Goal: Feedback & Contribution: Leave review/rating

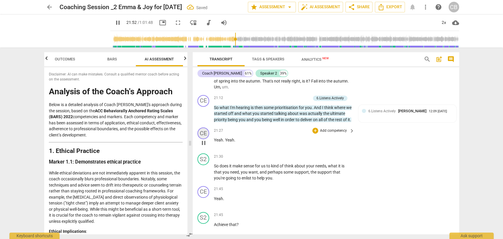
scroll to position [2068, 0]
click at [205, 140] on div "CE" at bounding box center [204, 134] width 12 height 12
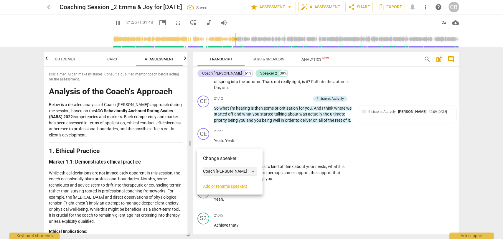
click at [223, 171] on div "Coach [PERSON_NAME]" at bounding box center [230, 171] width 54 height 9
click at [225, 182] on li "Speaker 2" at bounding box center [230, 182] width 54 height 11
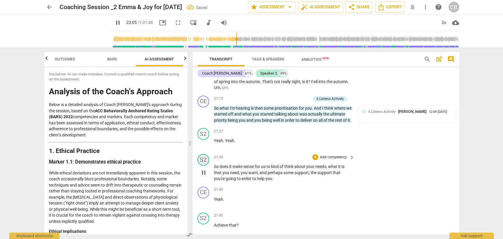
click at [204, 166] on div "S2" at bounding box center [204, 160] width 12 height 12
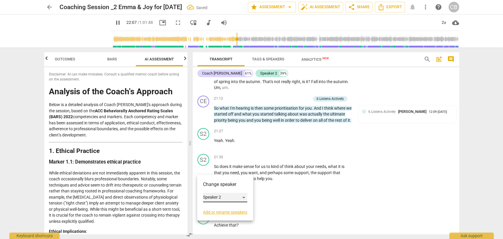
click at [216, 195] on div "Speaker 2" at bounding box center [225, 197] width 44 height 9
click at [227, 186] on li "Coach [PERSON_NAME]" at bounding box center [230, 186] width 54 height 11
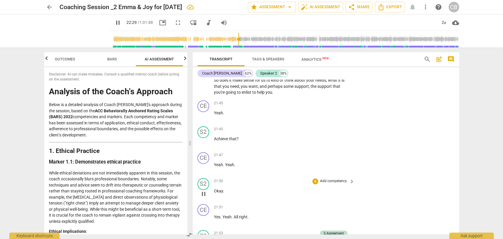
scroll to position [2153, 0]
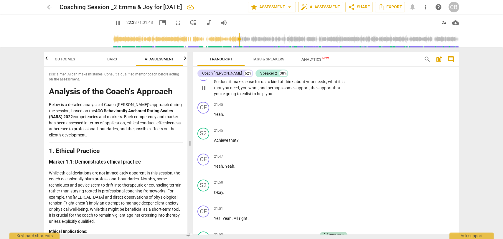
click at [216, 84] on span "So" at bounding box center [217, 81] width 6 height 5
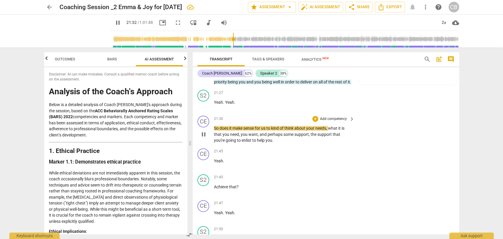
scroll to position [2106, 0]
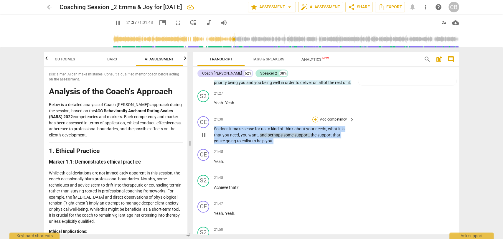
drag, startPoint x: 276, startPoint y: 151, endPoint x: 313, endPoint y: 129, distance: 43.3
click at [212, 140] on div "CE play_arrow pause 21:30 + Add competency keyboard_arrow_right So does it make…" at bounding box center [326, 130] width 267 height 33
click at [315, 122] on div "+" at bounding box center [316, 119] width 6 height 6
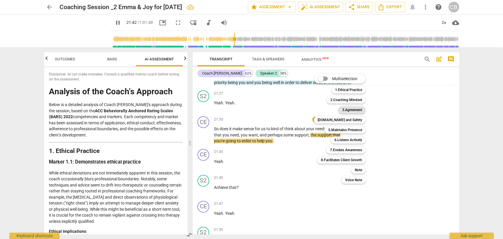
click at [356, 110] on b "3.Agreement" at bounding box center [352, 109] width 20 height 7
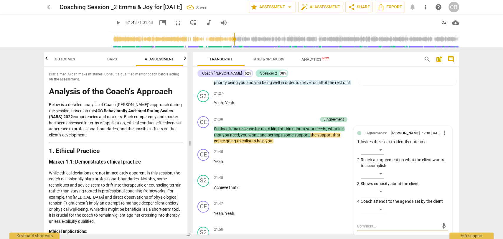
scroll to position [2186, 0]
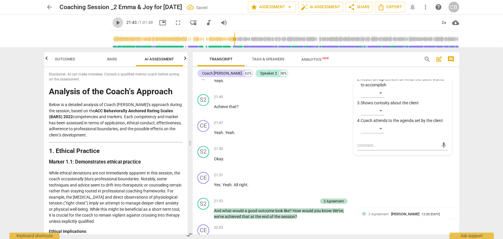
click at [114, 22] on span "play_arrow" at bounding box center [117, 22] width 7 height 7
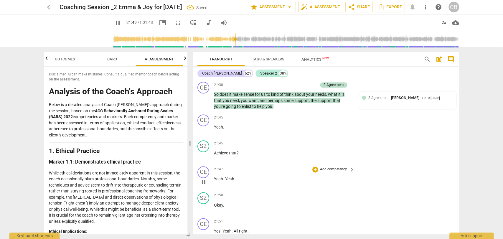
scroll to position [2147, 0]
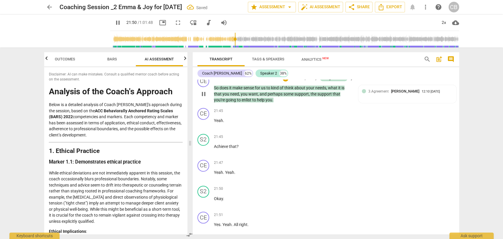
click at [275, 103] on p "So does it make sense for us to kind of think about your needs , what it is tha…" at bounding box center [283, 94] width 138 height 18
drag, startPoint x: 241, startPoint y: 155, endPoint x: 212, endPoint y: 155, distance: 28.3
click at [212, 155] on div "S2 play_arrow pause 21:45 + Add competency keyboard_arrow_right Achieve that ?" at bounding box center [326, 144] width 267 height 26
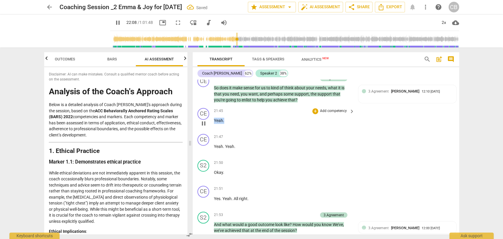
drag, startPoint x: 227, startPoint y: 131, endPoint x: 210, endPoint y: 131, distance: 16.2
click at [210, 131] on div "CE play_arrow pause 21:45 + Add competency keyboard_arrow_right Yeah ." at bounding box center [326, 119] width 267 height 26
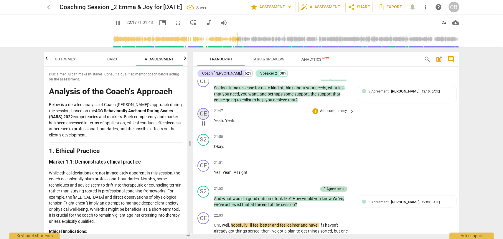
click at [203, 120] on div "CE" at bounding box center [204, 114] width 12 height 12
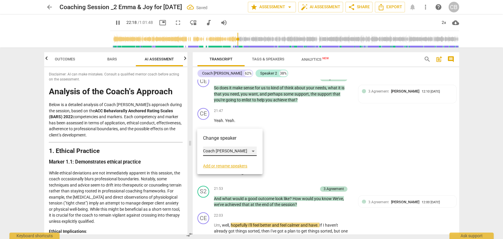
click at [225, 149] on div "Coach [PERSON_NAME]" at bounding box center [230, 151] width 54 height 9
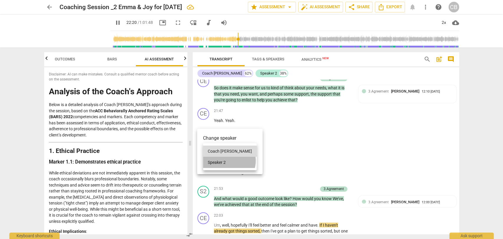
click at [229, 161] on li "Speaker 2" at bounding box center [230, 162] width 54 height 11
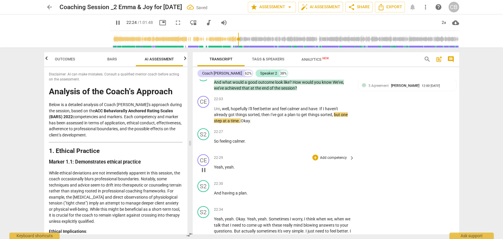
scroll to position [2262, 0]
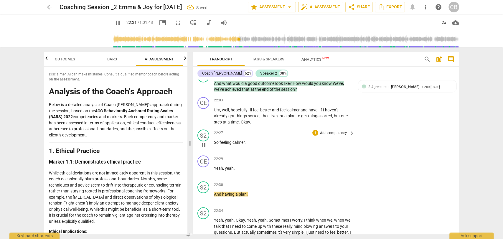
click at [215, 144] on span "So" at bounding box center [217, 142] width 6 height 5
click at [258, 145] on p "Ok, so feeling calmer ." at bounding box center [283, 142] width 138 height 6
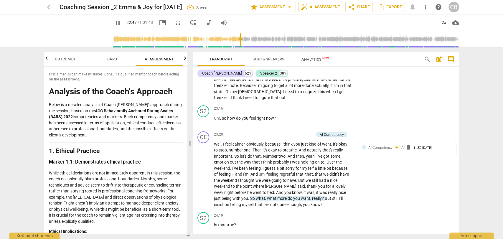
scroll to position [2331, 0]
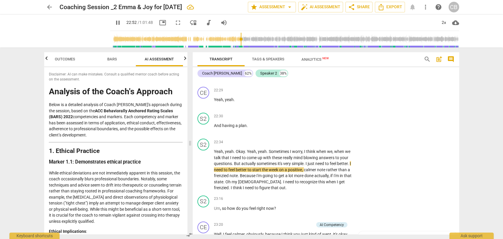
click at [114, 19] on span "pause" at bounding box center [117, 22] width 7 height 7
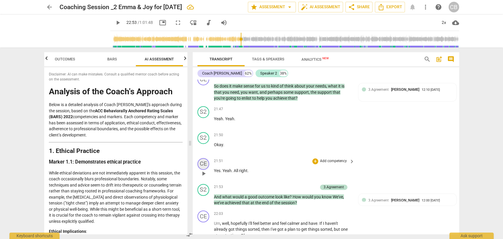
scroll to position [2147, 0]
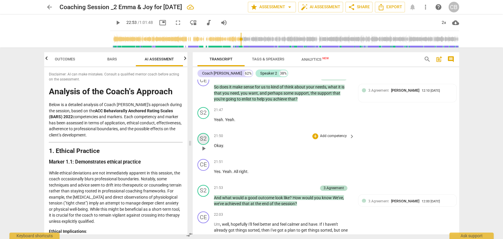
click at [204, 145] on div "S2" at bounding box center [204, 139] width 12 height 12
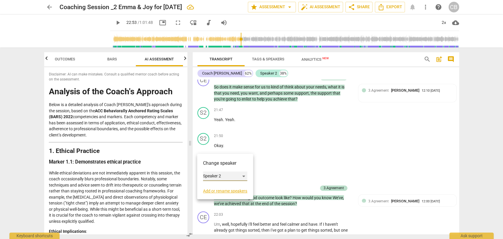
click at [219, 173] on div "Speaker 2" at bounding box center [225, 176] width 44 height 9
click at [226, 167] on li "Coach [PERSON_NAME]" at bounding box center [230, 164] width 54 height 11
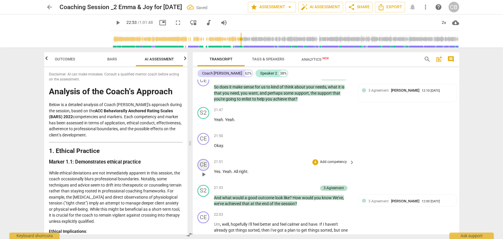
click at [199, 171] on div "CE" at bounding box center [204, 165] width 12 height 12
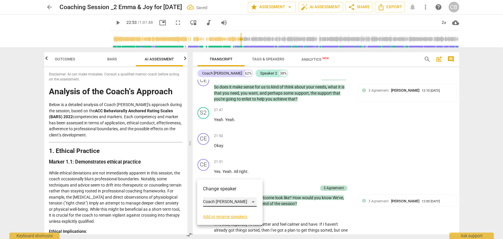
click at [218, 199] on div "Coach [PERSON_NAME]" at bounding box center [230, 201] width 54 height 9
click at [221, 213] on li "Speaker 2" at bounding box center [230, 213] width 54 height 11
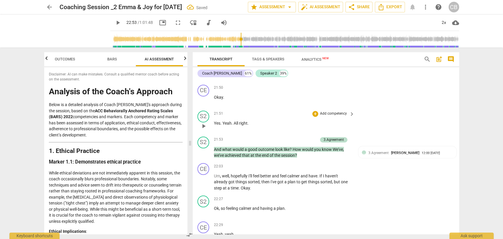
scroll to position [2207, 0]
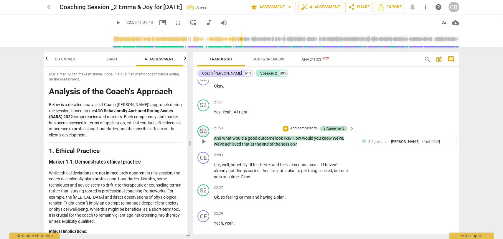
click at [205, 137] on div "S2" at bounding box center [204, 131] width 12 height 12
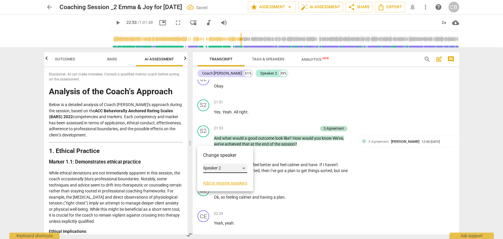
click at [223, 167] on div "Speaker 2" at bounding box center [225, 168] width 44 height 9
click at [230, 159] on li "Coach [PERSON_NAME]" at bounding box center [230, 157] width 54 height 11
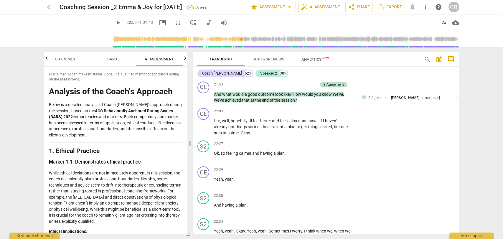
scroll to position [2252, 0]
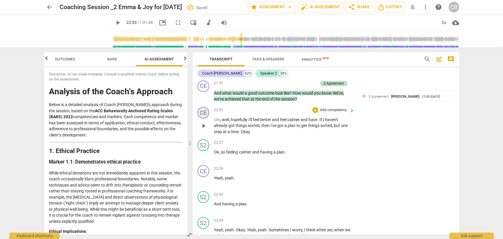
click at [199, 119] on div "CE" at bounding box center [204, 113] width 12 height 12
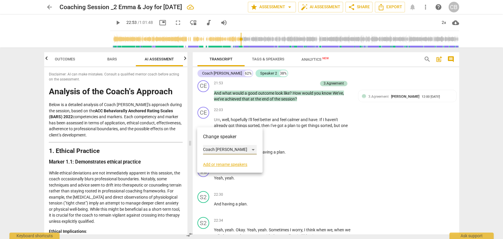
click at [222, 151] on div "Coach [PERSON_NAME]" at bounding box center [230, 149] width 54 height 9
click at [226, 160] on li "Speaker 2" at bounding box center [230, 160] width 54 height 11
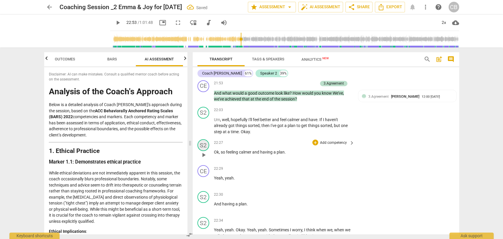
click at [204, 151] on div "S2" at bounding box center [204, 145] width 12 height 12
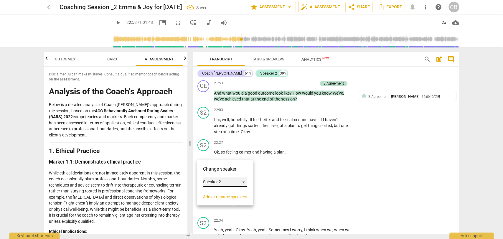
click at [222, 182] on div "Speaker 2" at bounding box center [225, 181] width 44 height 9
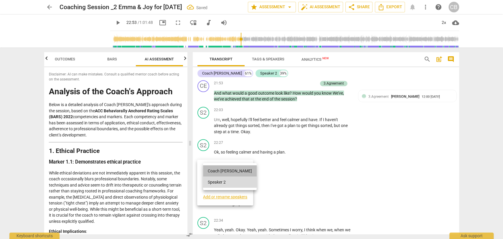
click at [231, 173] on li "Coach [PERSON_NAME]" at bounding box center [230, 170] width 54 height 11
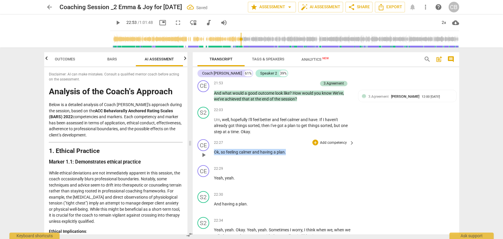
drag, startPoint x: 286, startPoint y: 161, endPoint x: 228, endPoint y: 159, distance: 58.1
click at [212, 160] on div "CE play_arrow pause 22:27 + Add competency keyboard_arrow_right Ok , so feeling…" at bounding box center [326, 150] width 267 height 26
click at [289, 153] on div "+" at bounding box center [292, 154] width 6 height 6
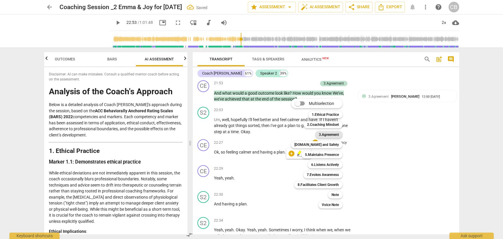
click at [332, 133] on b "3.Agreement" at bounding box center [329, 134] width 20 height 7
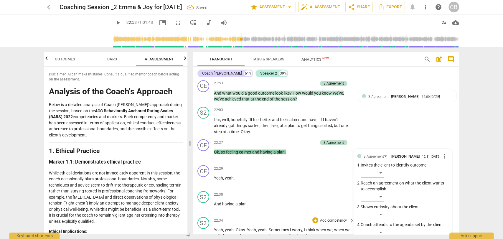
scroll to position [2356, 0]
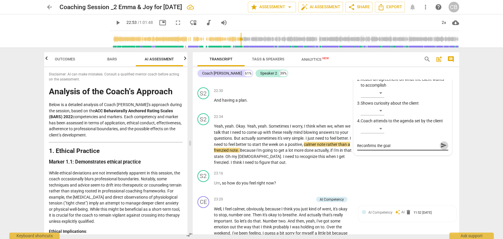
click at [441, 149] on span "send" at bounding box center [444, 145] width 6 height 6
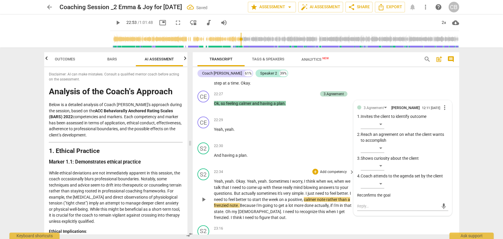
scroll to position [2299, 0]
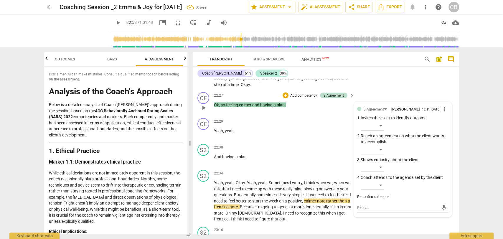
click at [223, 107] on span "so" at bounding box center [223, 104] width 5 height 5
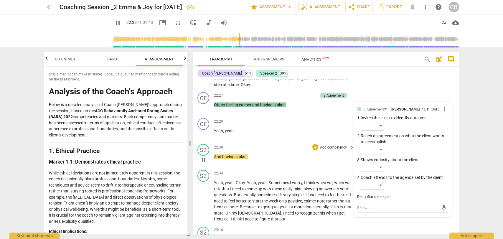
click at [251, 165] on div "22:30 + Add competency keyboard_arrow_right And having a plan ." at bounding box center [285, 154] width 142 height 21
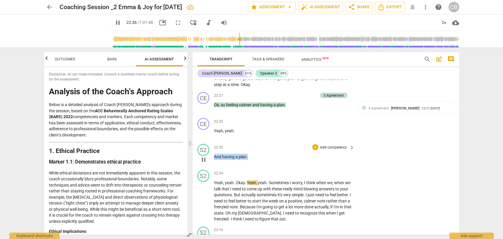
drag, startPoint x: 247, startPoint y: 165, endPoint x: 214, endPoint y: 165, distance: 33.3
click at [214, 160] on p "And having a plan ." at bounding box center [283, 157] width 138 height 6
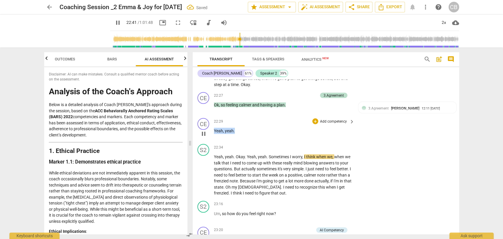
drag, startPoint x: 239, startPoint y: 138, endPoint x: 214, endPoint y: 141, distance: 24.6
click at [214, 134] on p "Yeah , yeah ." at bounding box center [283, 131] width 138 height 6
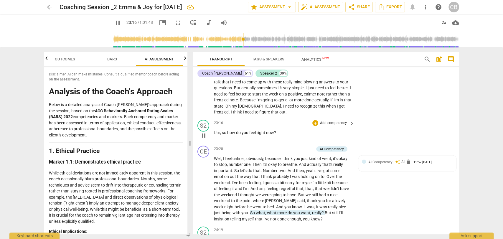
scroll to position [2359, 0]
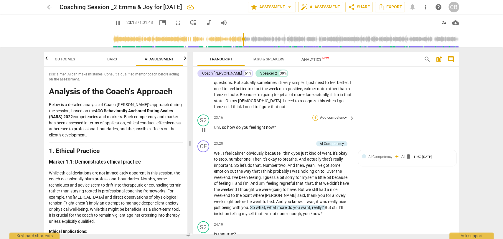
click at [315, 121] on div "+" at bounding box center [316, 118] width 6 height 6
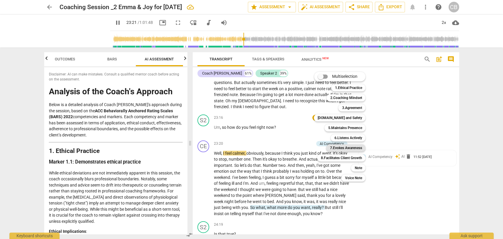
click at [348, 146] on b "7.Evokes Awareness" at bounding box center [346, 147] width 32 height 7
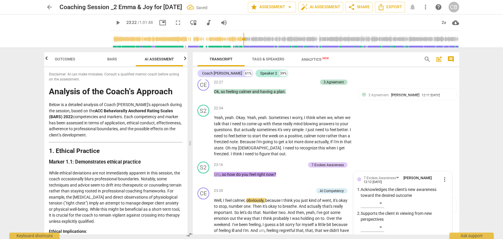
scroll to position [2312, 0]
click at [204, 174] on div "S2" at bounding box center [204, 168] width 12 height 12
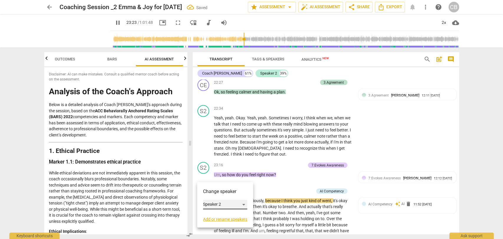
click at [229, 203] on div "Speaker 2" at bounding box center [225, 204] width 44 height 9
click at [232, 195] on li "Coach [PERSON_NAME]" at bounding box center [230, 193] width 54 height 11
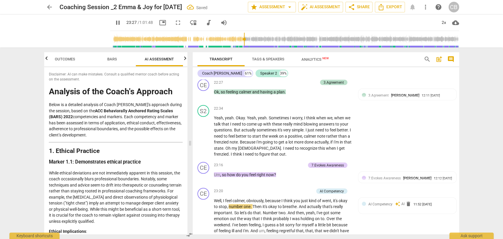
scroll to position [2315, 0]
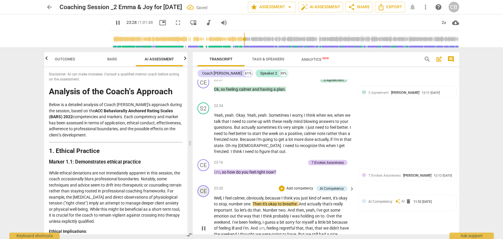
click at [204, 196] on div "CE" at bounding box center [204, 191] width 12 height 12
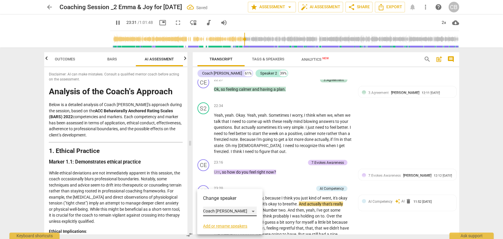
click at [219, 210] on div "Coach [PERSON_NAME]" at bounding box center [230, 211] width 54 height 9
click at [222, 221] on li "Speaker 2" at bounding box center [230, 222] width 54 height 11
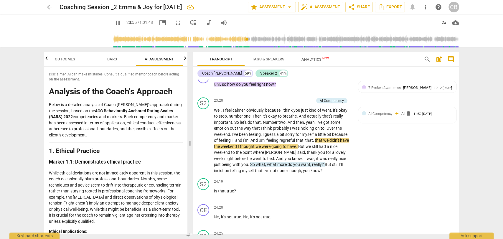
scroll to position [2401, 0]
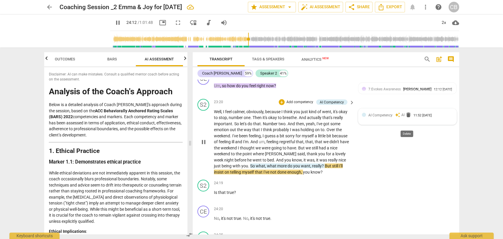
click at [407, 118] on span "delete" at bounding box center [409, 115] width 6 height 6
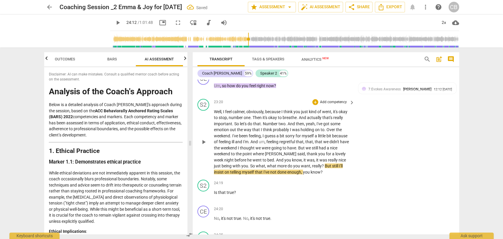
click at [325, 168] on span "But" at bounding box center [328, 166] width 7 height 5
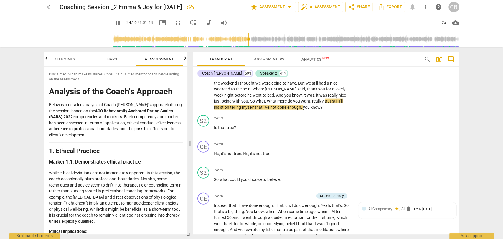
click at [307, 174] on div "S2 play_arrow pause 24:25 + Add competency keyboard_arrow_right So what could y…" at bounding box center [326, 178] width 267 height 26
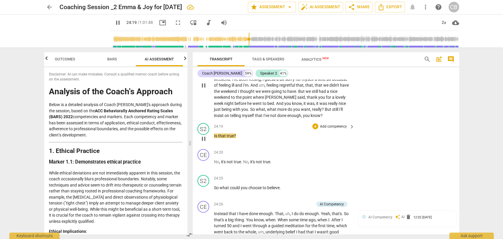
scroll to position [2458, 0]
click at [200, 134] on div "S2" at bounding box center [204, 128] width 12 height 12
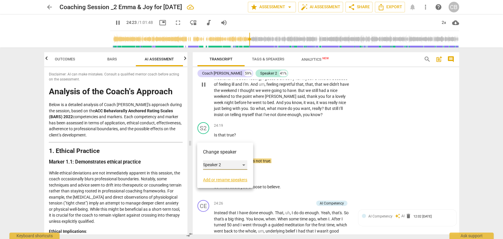
click at [222, 164] on div "Speaker 2" at bounding box center [225, 164] width 44 height 9
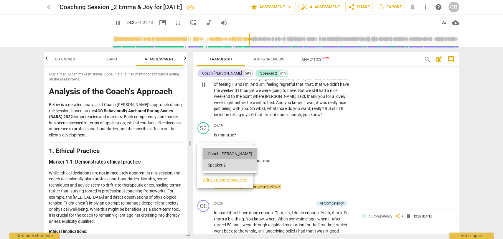
click at [237, 154] on li "Coach [PERSON_NAME]" at bounding box center [230, 153] width 54 height 11
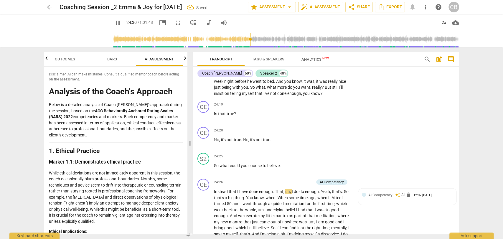
scroll to position [2518, 0]
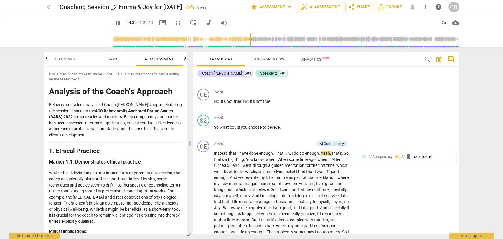
click at [114, 24] on span "pause" at bounding box center [117, 22] width 7 height 7
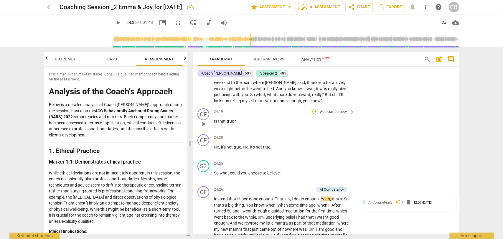
click at [316, 115] on div "+" at bounding box center [316, 112] width 6 height 6
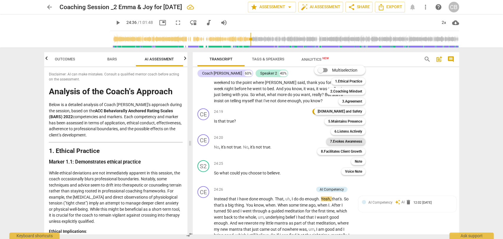
click at [346, 143] on b "7.Evokes Awareness" at bounding box center [346, 141] width 32 height 7
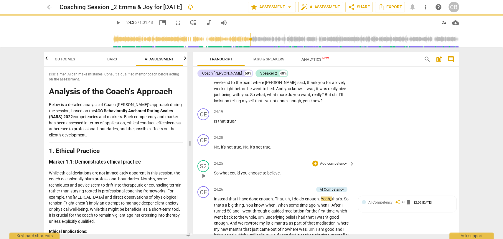
click at [281, 176] on p "So what could you choose to believe ." at bounding box center [283, 173] width 138 height 6
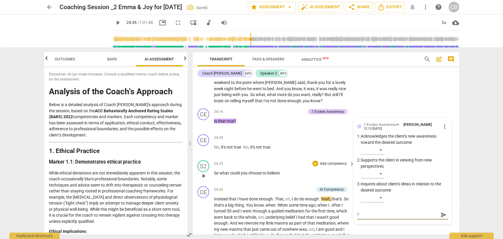
click at [284, 176] on p "So what could you choose to believe ." at bounding box center [283, 173] width 138 height 6
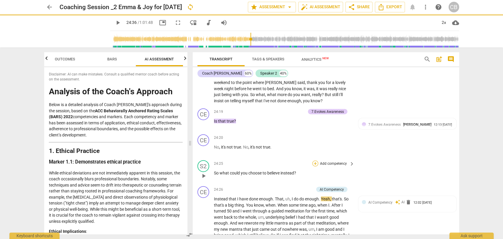
click at [314, 167] on div "+" at bounding box center [316, 164] width 6 height 6
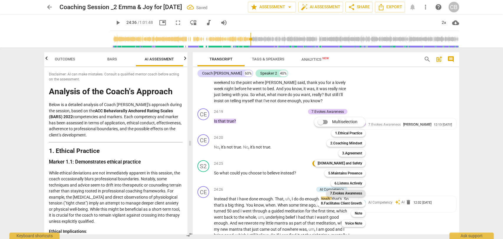
click at [338, 192] on b "7.Evokes Awareness" at bounding box center [346, 193] width 32 height 7
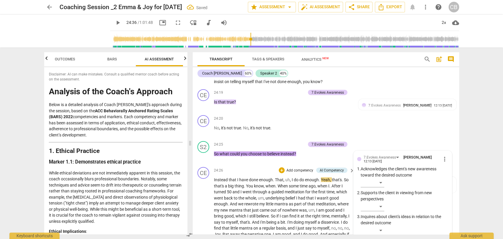
scroll to position [2488, 0]
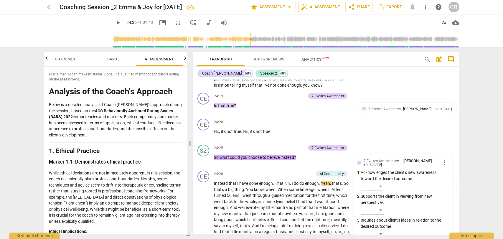
click at [114, 22] on span "play_arrow" at bounding box center [117, 22] width 7 height 7
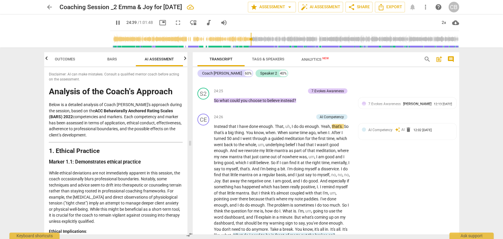
scroll to position [2585, 0]
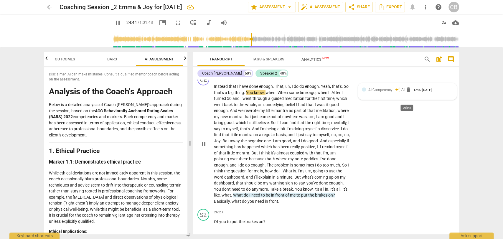
click at [408, 93] on span "delete" at bounding box center [409, 90] width 6 height 6
click at [114, 24] on span "play_arrow" at bounding box center [117, 22] width 7 height 7
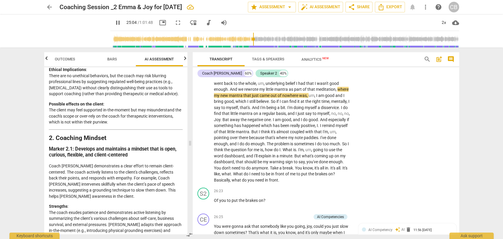
scroll to position [162, 0]
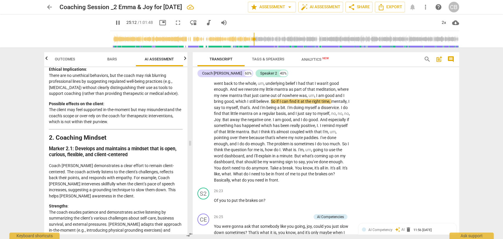
click at [114, 24] on span "pause" at bounding box center [117, 22] width 7 height 7
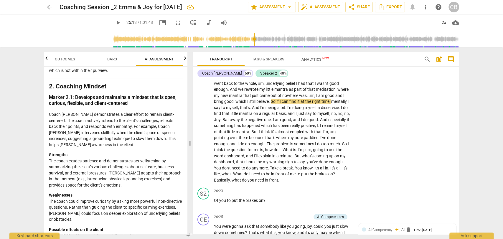
scroll to position [214, 0]
click at [114, 23] on span "play_arrow" at bounding box center [117, 22] width 7 height 7
click at [114, 22] on span "pause" at bounding box center [117, 22] width 7 height 7
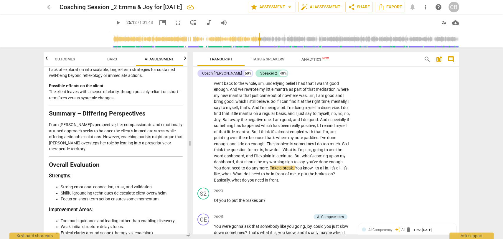
scroll to position [1446, 0]
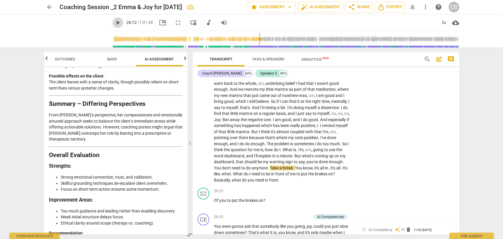
click at [114, 24] on span "play_arrow" at bounding box center [117, 22] width 7 height 7
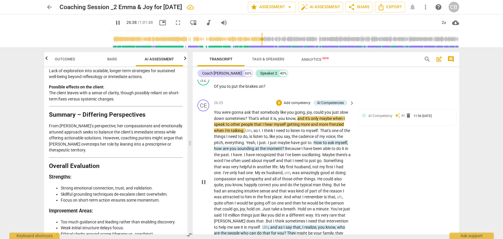
scroll to position [2717, 0]
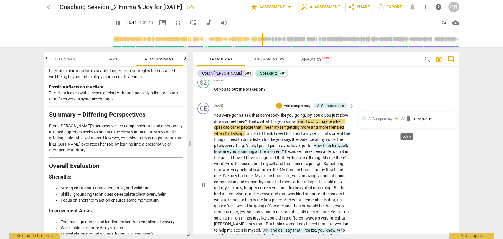
click at [407, 121] on span "delete" at bounding box center [409, 119] width 6 height 6
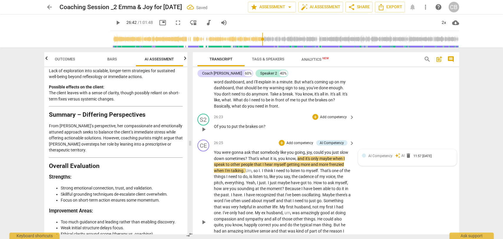
scroll to position [2680, 0]
drag, startPoint x: 287, startPoint y: 115, endPoint x: 240, endPoint y: 113, distance: 46.6
click at [240, 110] on p "Instead that I have done enough . That , uh , I do do enough . Yeah , that's . …" at bounding box center [283, 49] width 138 height 121
copy p "what do you need in front ."
drag, startPoint x: 216, startPoint y: 134, endPoint x: 212, endPoint y: 134, distance: 4.7
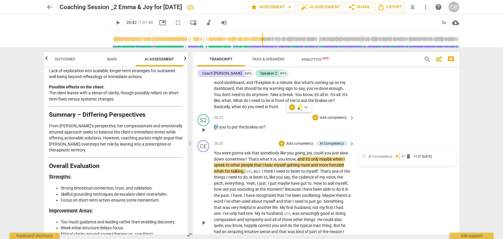
click at [212, 134] on div "S2 play_arrow pause 26:23 + Add competency keyboard_arrow_right Of you to put t…" at bounding box center [326, 125] width 267 height 26
paste p
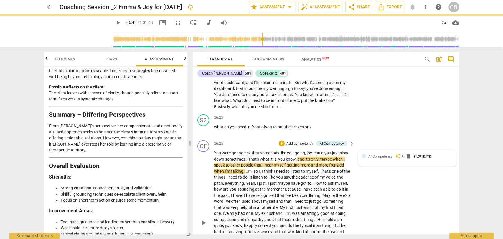
click at [266, 110] on p "Instead that I have done enough . That , uh , I do do enough . Yeah , that's . …" at bounding box center [283, 49] width 138 height 121
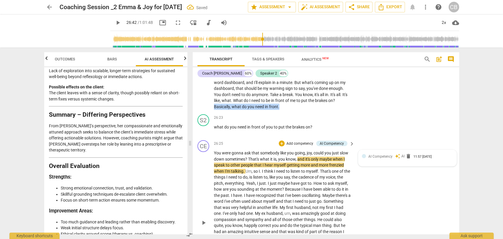
drag, startPoint x: 290, startPoint y: 115, endPoint x: 222, endPoint y: 115, distance: 67.8
click at [222, 110] on p "Instead that I have done enough . That , uh , I do do enough . Yeah , that's . …" at bounding box center [283, 49] width 138 height 121
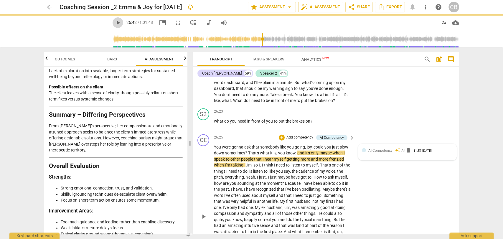
click at [114, 22] on span "play_arrow" at bounding box center [117, 22] width 7 height 7
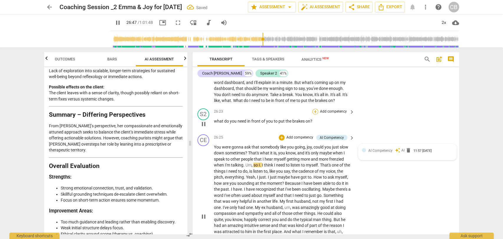
click at [315, 115] on div "+" at bounding box center [316, 112] width 6 height 6
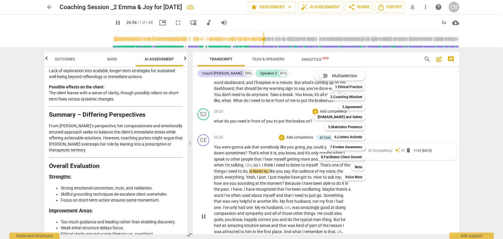
click at [203, 130] on div at bounding box center [251, 119] width 503 height 239
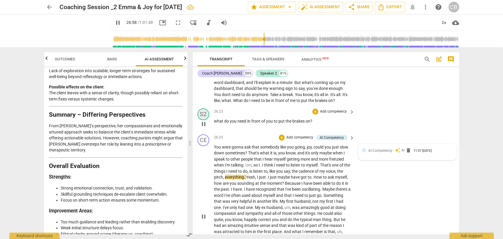
click at [203, 120] on div "S2" at bounding box center [204, 114] width 12 height 12
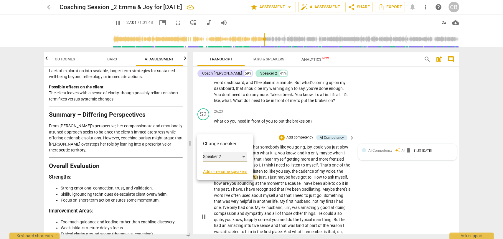
click at [220, 159] on div "Speaker 2" at bounding box center [225, 156] width 44 height 9
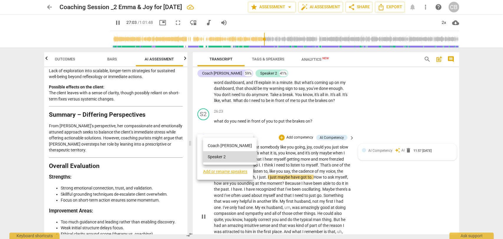
click at [234, 145] on li "Coach [PERSON_NAME]" at bounding box center [230, 145] width 54 height 11
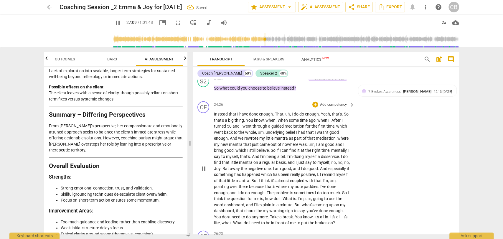
scroll to position [2558, 0]
click at [202, 113] on div "CE" at bounding box center [204, 107] width 12 height 12
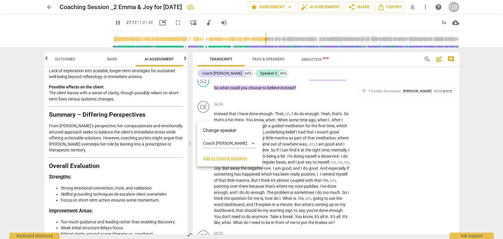
click at [225, 104] on div at bounding box center [251, 119] width 503 height 239
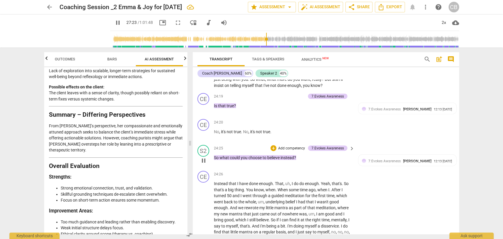
scroll to position [2523, 0]
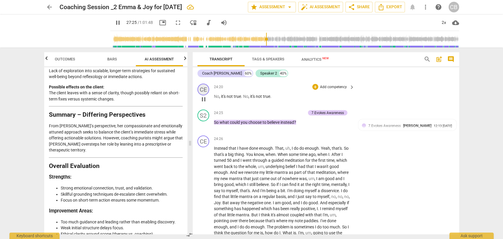
click at [204, 96] on div "CE" at bounding box center [204, 90] width 12 height 12
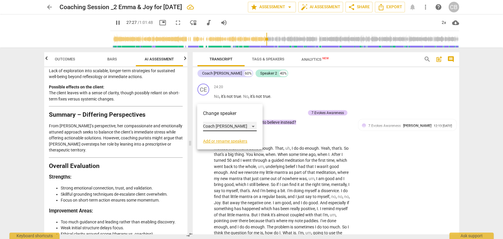
click at [218, 126] on div "Coach [PERSON_NAME]" at bounding box center [230, 126] width 54 height 9
click at [220, 137] on li "Speaker 2" at bounding box center [230, 137] width 54 height 11
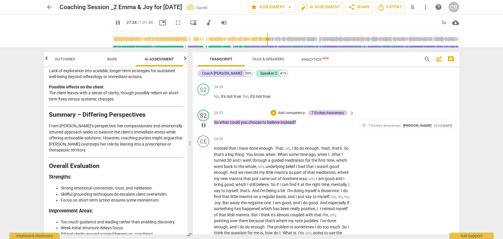
click at [202, 121] on div "S2" at bounding box center [204, 116] width 12 height 12
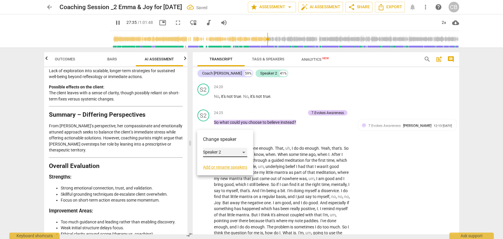
click at [218, 152] on div "Speaker 2" at bounding box center [225, 152] width 44 height 9
click at [226, 143] on li "Coach [PERSON_NAME]" at bounding box center [230, 141] width 54 height 11
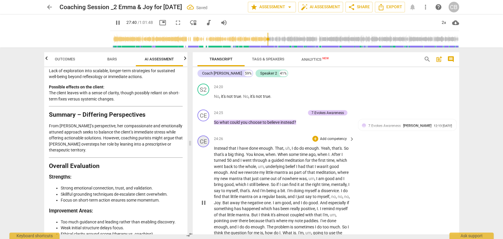
click at [203, 147] on div "CE" at bounding box center [204, 142] width 12 height 12
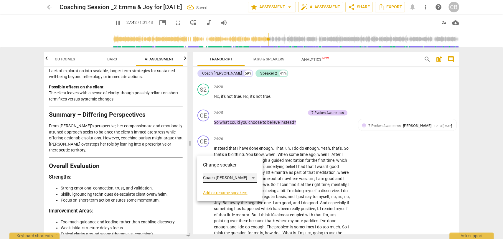
click at [216, 180] on div "Coach [PERSON_NAME]" at bounding box center [230, 177] width 54 height 9
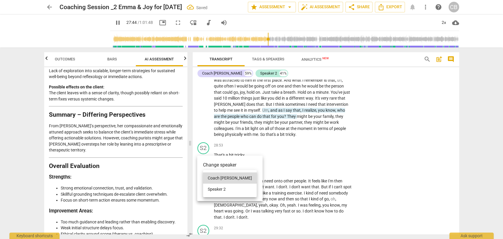
click at [220, 189] on li "Speaker 2" at bounding box center [230, 189] width 54 height 11
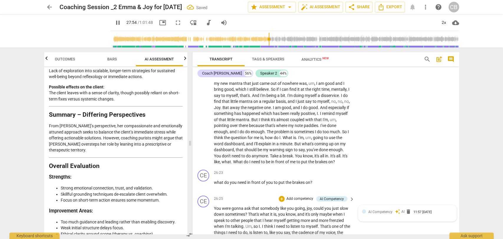
scroll to position [2644, 0]
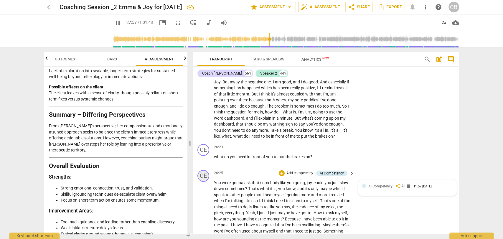
click at [202, 182] on div "CE" at bounding box center [204, 176] width 12 height 12
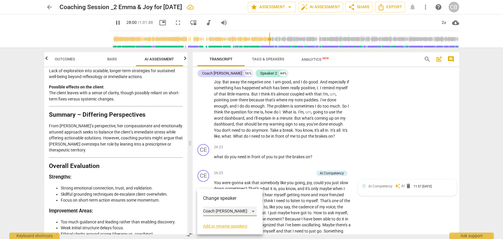
click at [213, 210] on div "Coach [PERSON_NAME]" at bounding box center [230, 211] width 54 height 9
click at [219, 221] on li "Speaker 2" at bounding box center [230, 222] width 54 height 11
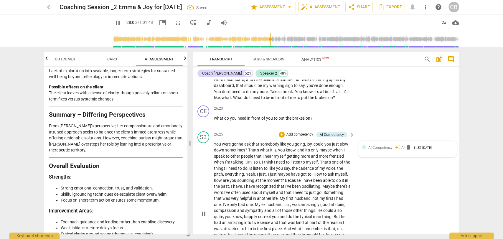
scroll to position [2688, 0]
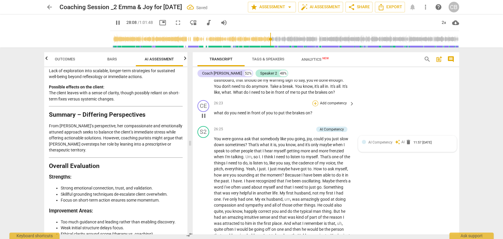
click at [314, 106] on div "+" at bounding box center [316, 104] width 6 height 6
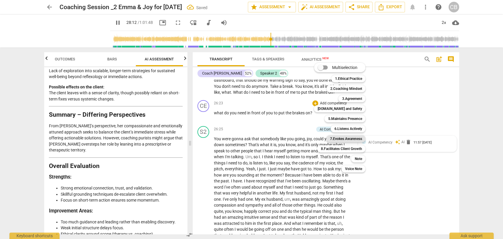
click at [343, 140] on b "7.Evokes Awareness" at bounding box center [346, 138] width 32 height 7
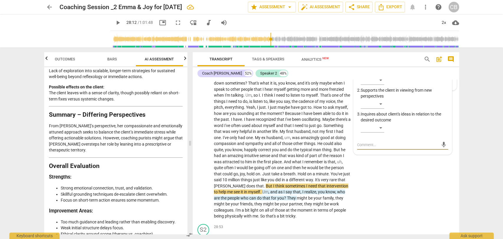
scroll to position [2800, 0]
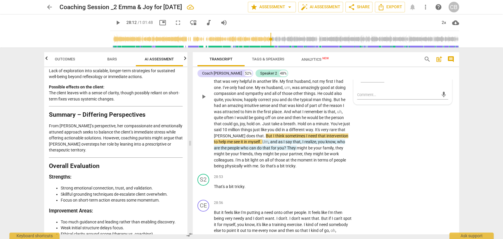
click at [376, 147] on div "S2 play_arrow pause 26:25 + Add competency AI Competency keyboard_arrow_right Y…" at bounding box center [326, 91] width 267 height 159
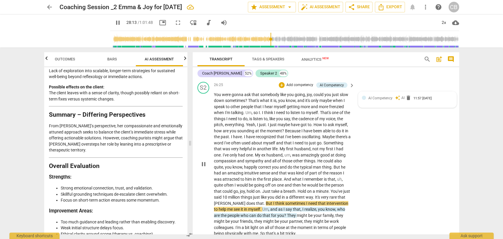
scroll to position [2731, 0]
click at [407, 102] on span "delete" at bounding box center [409, 99] width 6 height 6
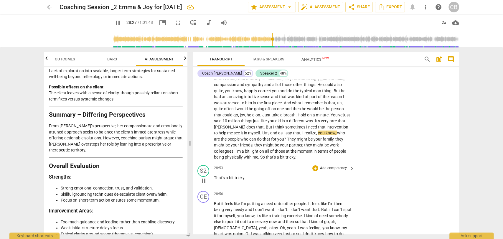
scroll to position [2840, 0]
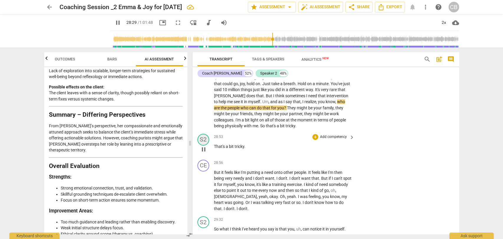
click at [201, 146] on div "S2" at bounding box center [204, 140] width 12 height 12
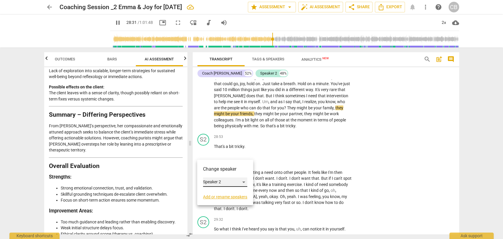
click at [219, 182] on div "Speaker 2" at bounding box center [225, 181] width 44 height 9
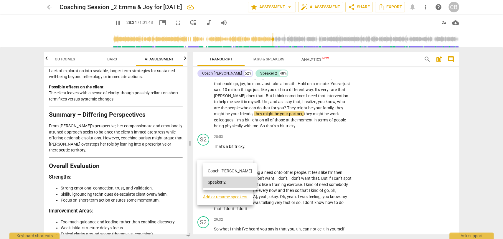
click at [229, 173] on li "Coach [PERSON_NAME]" at bounding box center [230, 170] width 54 height 11
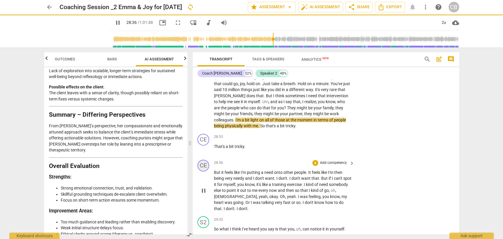
click at [203, 172] on div "CE" at bounding box center [204, 166] width 12 height 12
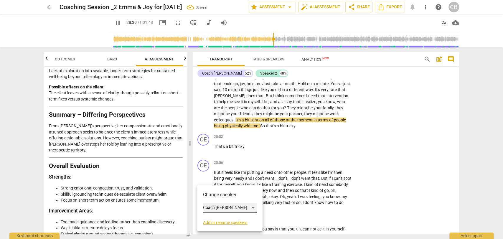
click at [217, 208] on div "Coach [PERSON_NAME]" at bounding box center [230, 207] width 54 height 9
click at [226, 222] on li "Speaker 2" at bounding box center [230, 218] width 54 height 11
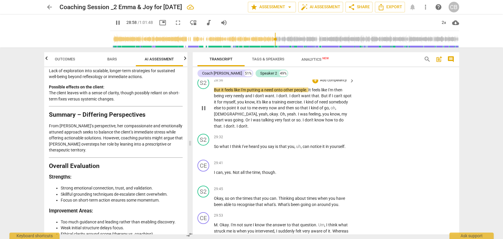
scroll to position [2923, 0]
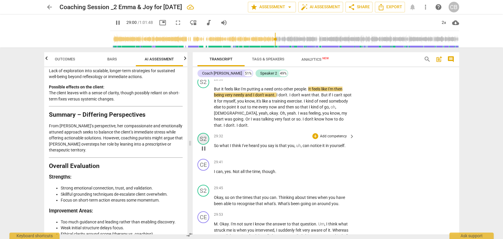
click at [203, 145] on div "S2" at bounding box center [204, 139] width 12 height 12
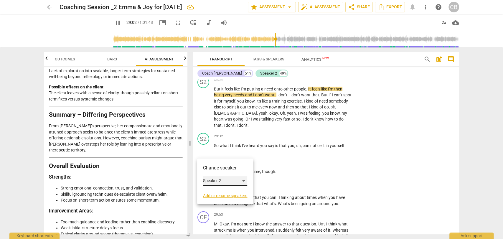
click at [221, 180] on div "Speaker 2" at bounding box center [225, 180] width 44 height 9
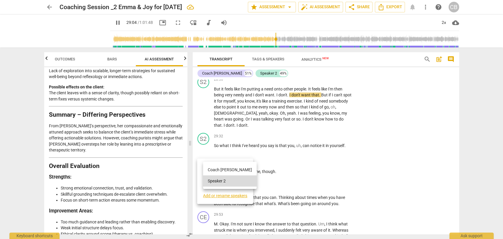
click at [230, 171] on li "Coach [PERSON_NAME]" at bounding box center [230, 169] width 54 height 11
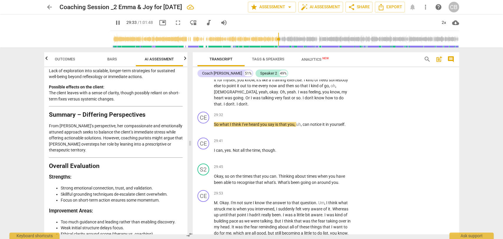
scroll to position [2945, 0]
click at [203, 149] on div "CE" at bounding box center [204, 143] width 12 height 12
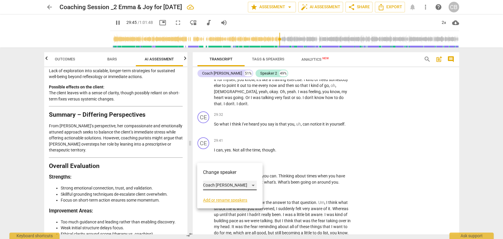
click at [223, 185] on div "Coach [PERSON_NAME]" at bounding box center [230, 185] width 54 height 9
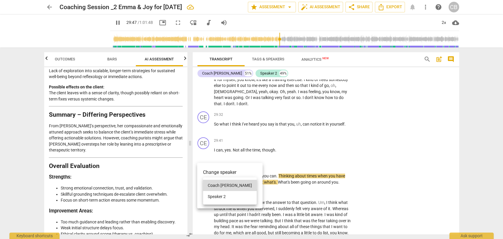
click at [225, 195] on li "Speaker 2" at bounding box center [230, 196] width 54 height 11
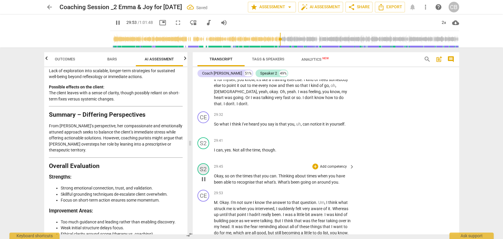
click at [202, 175] on div "S2" at bounding box center [204, 169] width 12 height 12
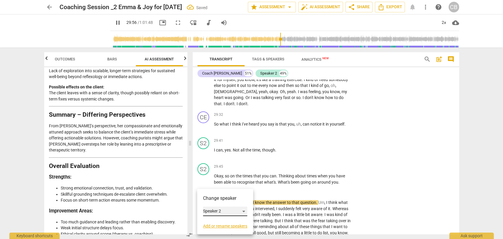
click at [217, 210] on div "Speaker 2" at bounding box center [225, 211] width 44 height 9
click at [229, 194] on ul "Coach [PERSON_NAME] 2" at bounding box center [230, 205] width 54 height 27
click at [230, 198] on li "Coach [PERSON_NAME]" at bounding box center [230, 200] width 54 height 11
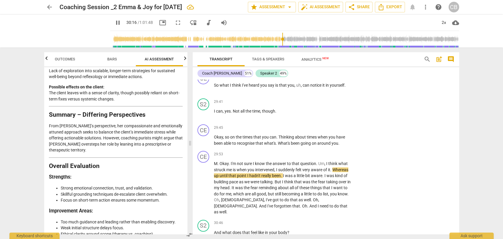
scroll to position [2984, 0]
click at [340, 145] on p "Okay , so on the times that you can . Thinking about times when you have been a…" at bounding box center [283, 139] width 138 height 12
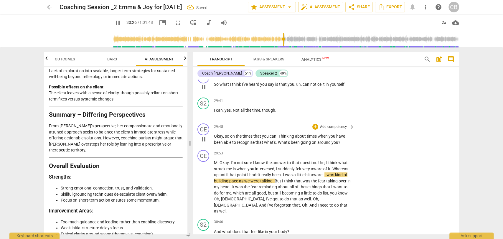
click at [315, 78] on div "+" at bounding box center [316, 75] width 6 height 6
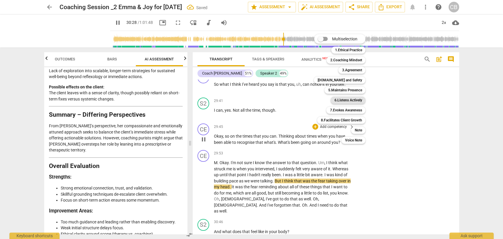
click at [343, 101] on b "6.Listens Actively" at bounding box center [348, 100] width 28 height 7
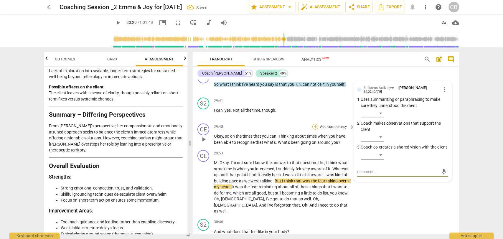
click at [315, 130] on div "+" at bounding box center [316, 127] width 6 height 6
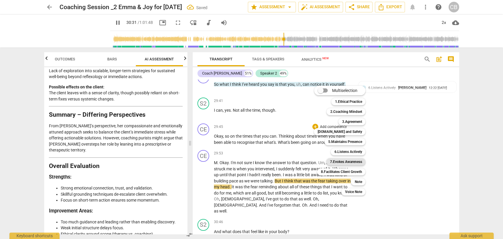
click at [335, 162] on b "7.Evokes Awareness" at bounding box center [346, 161] width 32 height 7
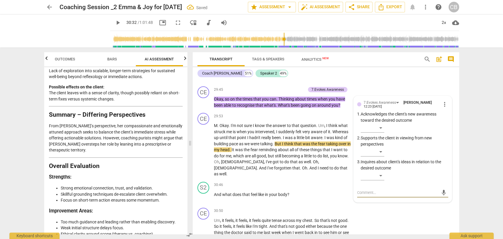
scroll to position [3021, 0]
click at [203, 125] on div "CE" at bounding box center [204, 119] width 12 height 12
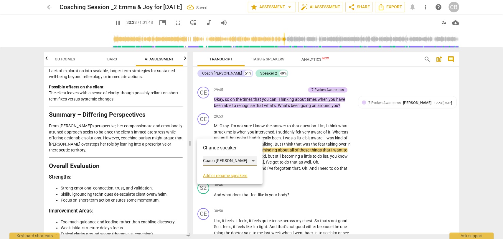
click at [220, 158] on div "Coach [PERSON_NAME]" at bounding box center [230, 160] width 54 height 9
click at [221, 172] on li "Speaker 2" at bounding box center [230, 172] width 54 height 11
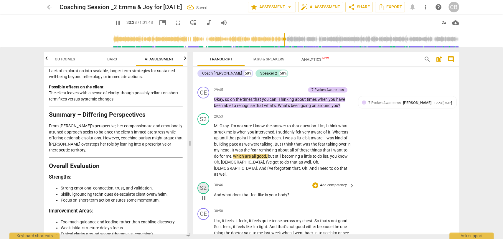
click at [203, 194] on div "S2" at bounding box center [204, 188] width 12 height 12
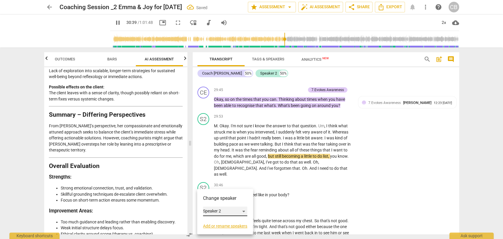
click at [225, 210] on div "Speaker 2" at bounding box center [225, 211] width 44 height 9
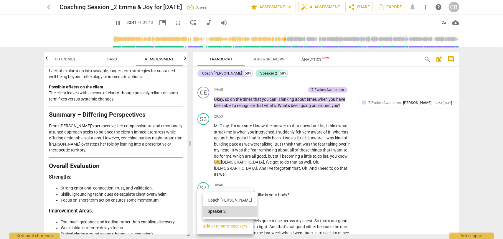
click at [232, 201] on li "Coach [PERSON_NAME]" at bounding box center [230, 200] width 54 height 11
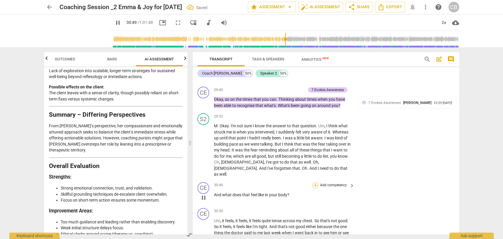
click at [315, 188] on div "+" at bounding box center [316, 185] width 6 height 6
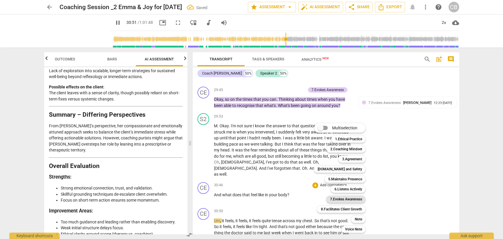
click at [340, 199] on b "7.Evokes Awareness" at bounding box center [346, 199] width 32 height 7
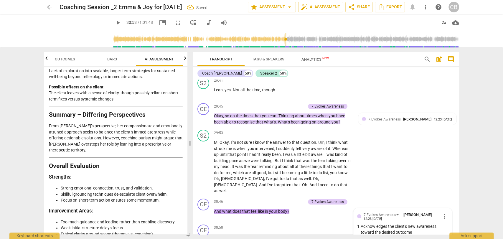
scroll to position [3004, 0]
click at [114, 23] on span "play_arrow" at bounding box center [117, 22] width 7 height 7
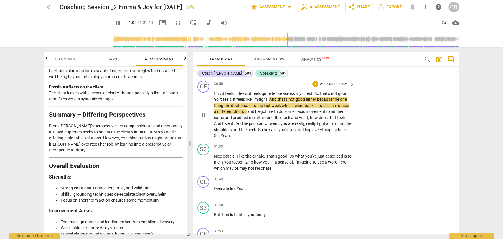
scroll to position [3147, 0]
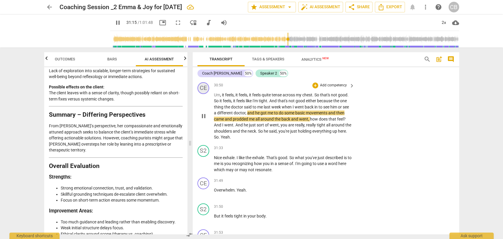
click at [205, 94] on div "CE" at bounding box center [204, 88] width 12 height 12
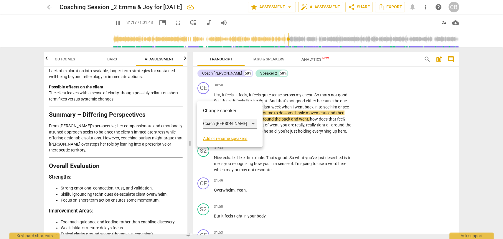
click at [224, 122] on div "Coach [PERSON_NAME]" at bounding box center [230, 123] width 54 height 9
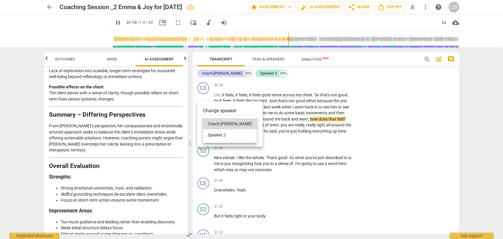
click at [229, 134] on li "Speaker 2" at bounding box center [230, 134] width 54 height 11
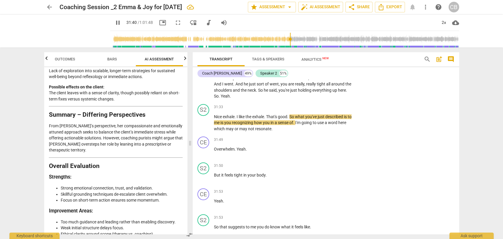
scroll to position [3188, 0]
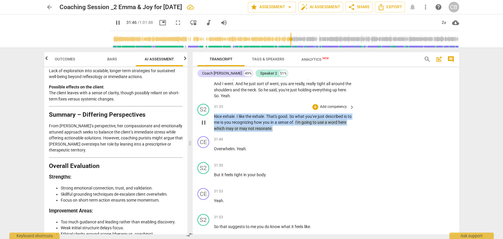
drag, startPoint x: 282, startPoint y: 137, endPoint x: 210, endPoint y: 124, distance: 73.4
click at [210, 124] on div "S2 play_arrow pause 31:33 + Add competency keyboard_arrow_right Nice exhale . I…" at bounding box center [326, 117] width 267 height 33
click at [315, 110] on div "+" at bounding box center [316, 107] width 6 height 6
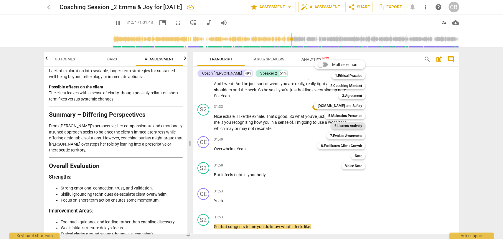
click at [350, 124] on b "6.Listens Actively" at bounding box center [348, 125] width 28 height 7
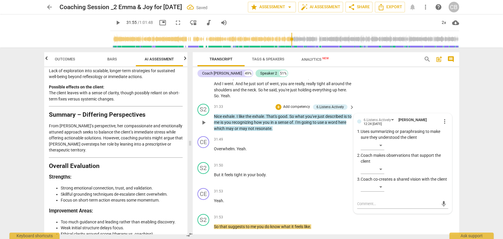
click at [281, 132] on p "Nice exhale . I like the exhale . That's good . So what you've just described i…" at bounding box center [283, 123] width 138 height 18
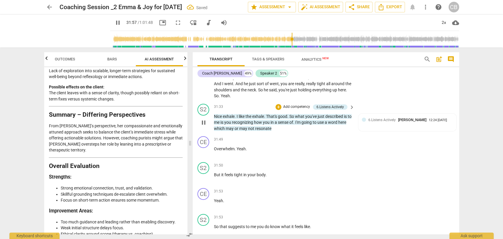
scroll to position [3242, 0]
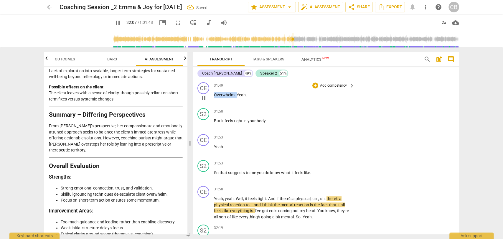
drag, startPoint x: 237, startPoint y: 102, endPoint x: 213, endPoint y: 102, distance: 23.9
click at [213, 102] on div "CE play_arrow pause 31:49 + Add competency keyboard_arrow_right Overwhelm . Yea…" at bounding box center [326, 93] width 267 height 26
click at [200, 93] on div "CE" at bounding box center [204, 88] width 12 height 12
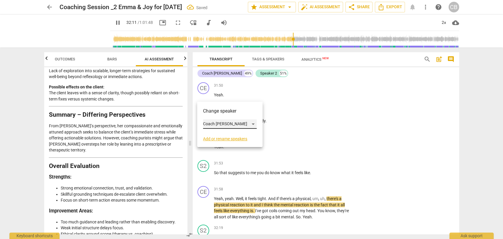
click at [224, 122] on div "Coach [PERSON_NAME]" at bounding box center [230, 123] width 54 height 9
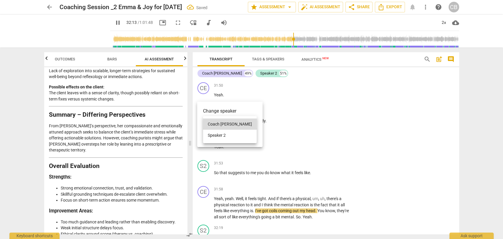
click at [228, 134] on li "Speaker 2" at bounding box center [230, 135] width 54 height 11
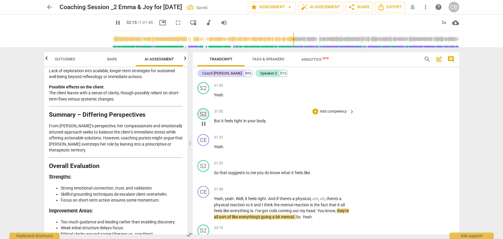
click at [204, 120] on div "S2" at bounding box center [204, 114] width 12 height 12
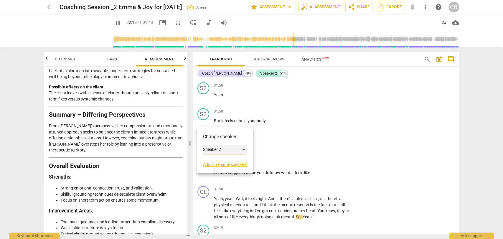
click at [227, 149] on div "Speaker 2" at bounding box center [225, 149] width 44 height 9
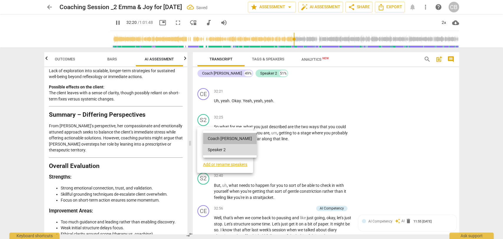
click at [236, 139] on li "Coach [PERSON_NAME]" at bounding box center [230, 138] width 54 height 11
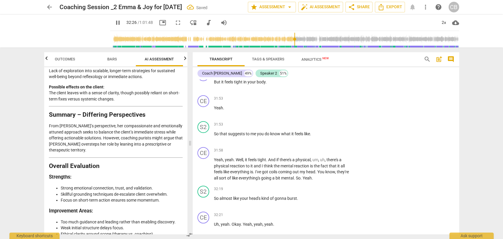
scroll to position [3279, 0]
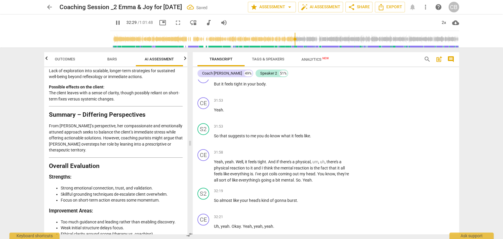
click at [114, 23] on span "pause" at bounding box center [117, 22] width 7 height 7
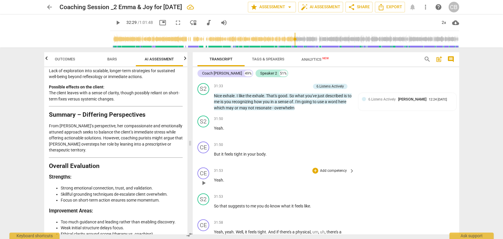
scroll to position [3210, 0]
click at [219, 130] on span "Yeah" at bounding box center [218, 127] width 9 height 5
click at [315, 147] on div "+" at bounding box center [316, 144] width 6 height 6
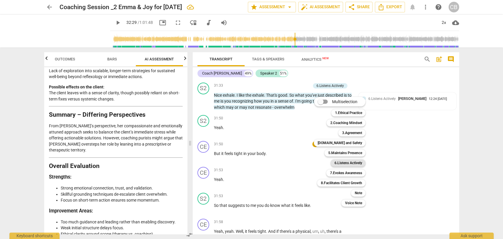
click at [339, 163] on b "6.Listens Actively" at bounding box center [348, 162] width 28 height 7
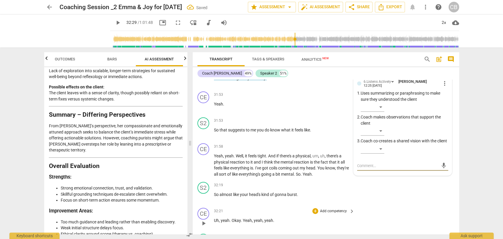
scroll to position [3285, 0]
click at [204, 103] on div "CE" at bounding box center [204, 98] width 12 height 12
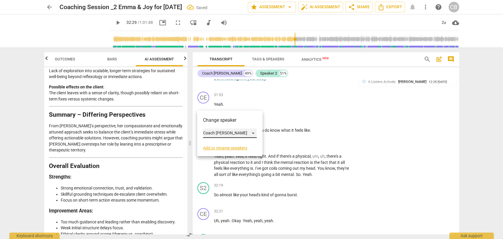
click at [218, 133] on div "Coach [PERSON_NAME]" at bounding box center [230, 133] width 54 height 9
click at [224, 144] on li "Speaker 2" at bounding box center [230, 144] width 54 height 11
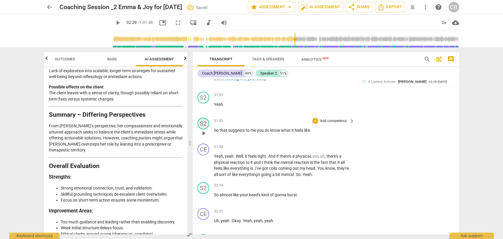
click at [202, 129] on div "S2" at bounding box center [204, 124] width 12 height 12
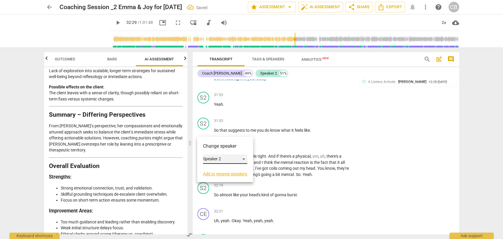
click at [223, 157] on div "Speaker 2" at bounding box center [225, 158] width 44 height 9
click at [233, 148] on li "Coach [PERSON_NAME]" at bounding box center [230, 147] width 54 height 11
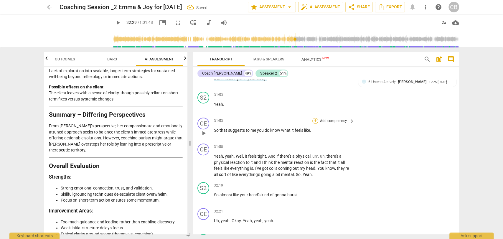
click at [314, 124] on div "+" at bounding box center [316, 121] width 6 height 6
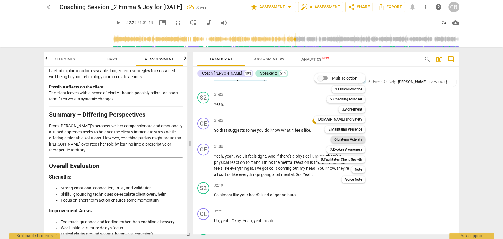
click at [335, 139] on b "6.Listens Actively" at bounding box center [348, 139] width 28 height 7
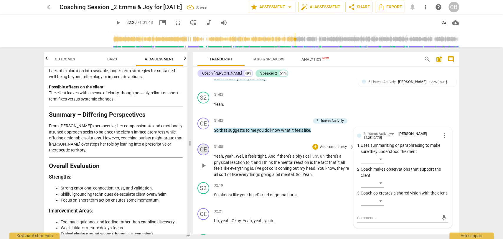
click at [203, 155] on div "CE" at bounding box center [204, 150] width 12 height 12
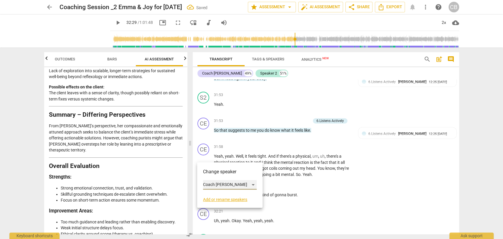
click at [224, 182] on div "Coach [PERSON_NAME]" at bounding box center [230, 184] width 54 height 9
click at [228, 196] on li "Speaker 2" at bounding box center [230, 195] width 54 height 11
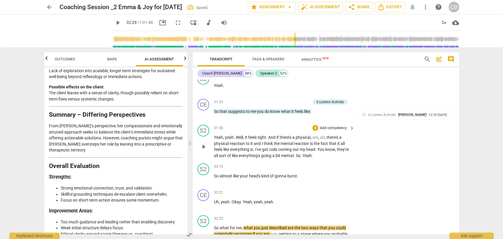
scroll to position [3306, 0]
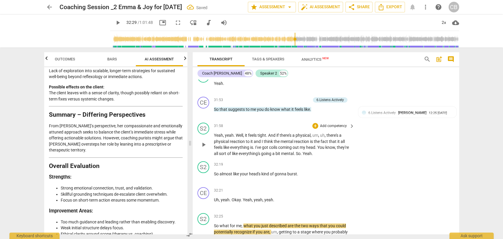
click at [220, 138] on span "Yeah" at bounding box center [218, 135] width 9 height 5
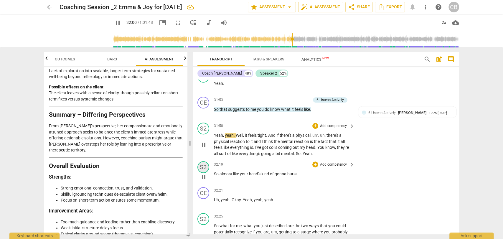
click at [202, 173] on div "S2" at bounding box center [204, 167] width 12 height 12
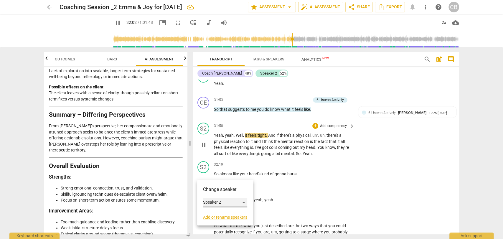
click at [222, 200] on div "Speaker 2" at bounding box center [225, 202] width 44 height 9
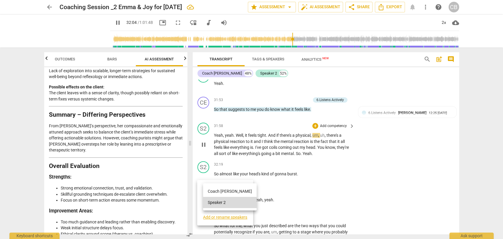
click at [229, 192] on li "Coach [PERSON_NAME]" at bounding box center [230, 191] width 54 height 11
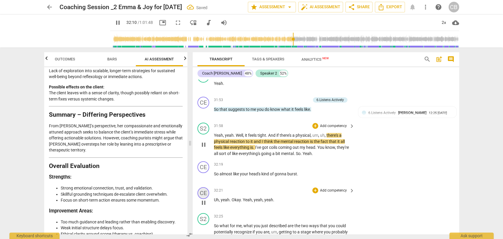
click at [203, 199] on div "CE" at bounding box center [204, 193] width 12 height 12
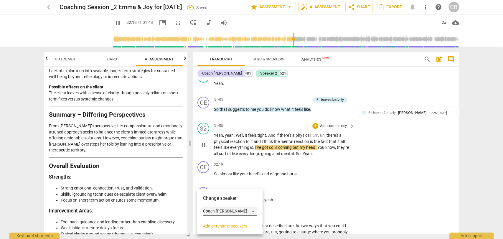
click at [221, 212] on div "Coach [PERSON_NAME]" at bounding box center [230, 211] width 54 height 9
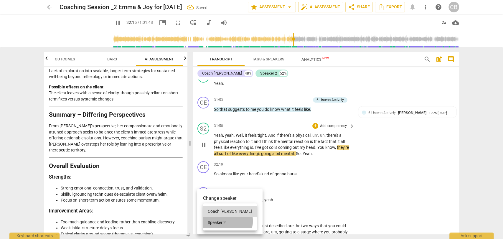
click at [227, 221] on li "Speaker 2" at bounding box center [230, 222] width 54 height 11
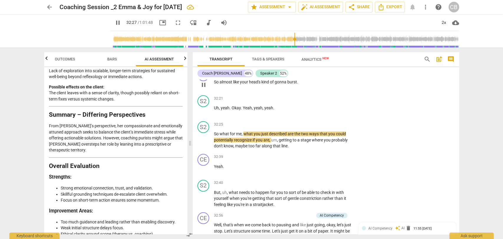
scroll to position [3426, 0]
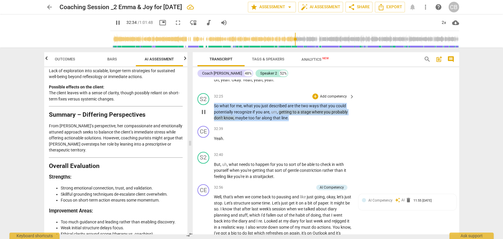
drag, startPoint x: 289, startPoint y: 125, endPoint x: 212, endPoint y: 114, distance: 77.8
click at [212, 114] on div "S2 play_arrow pause 32:25 + Add competency keyboard_arrow_right So what for me …" at bounding box center [326, 107] width 267 height 33
click at [315, 99] on div "+" at bounding box center [316, 96] width 6 height 6
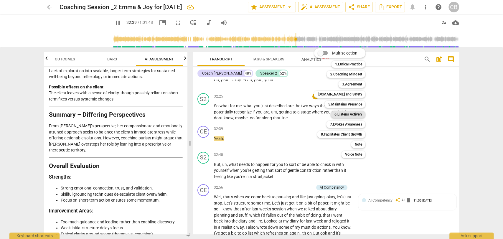
click at [344, 115] on b "6.Listens Actively" at bounding box center [348, 114] width 28 height 7
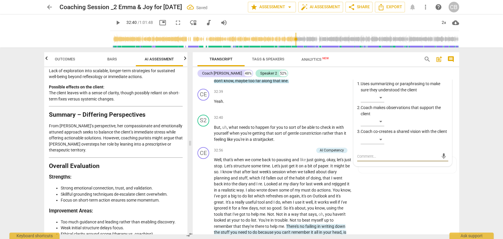
scroll to position [3462, 0]
click at [216, 130] on span "But" at bounding box center [217, 128] width 6 height 5
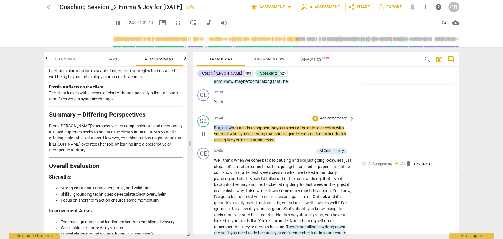
drag, startPoint x: 230, startPoint y: 132, endPoint x: 207, endPoint y: 135, distance: 23.7
click at [207, 135] on div "S2 play_arrow pause 32:40 + Add competency keyboard_arrow_right But , uh , what…" at bounding box center [326, 129] width 267 height 33
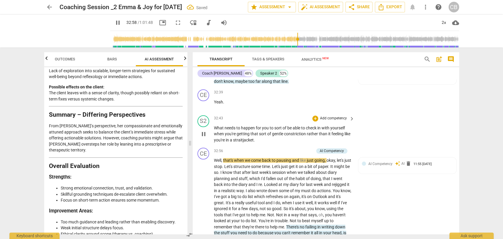
click at [265, 143] on p "W hat needs to happen for you to sort of be able to check in with yourself when…" at bounding box center [283, 134] width 138 height 18
click at [314, 121] on div "+" at bounding box center [316, 119] width 6 height 6
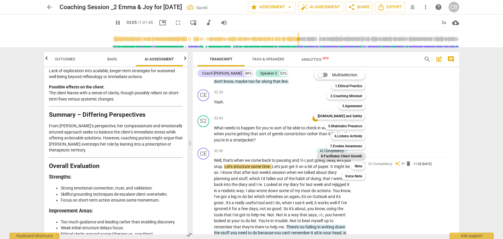
click at [350, 155] on b "8.Facilitates Client Growth" at bounding box center [341, 156] width 41 height 7
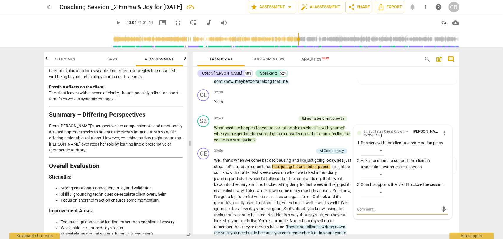
click at [114, 24] on span "play_arrow" at bounding box center [117, 22] width 7 height 7
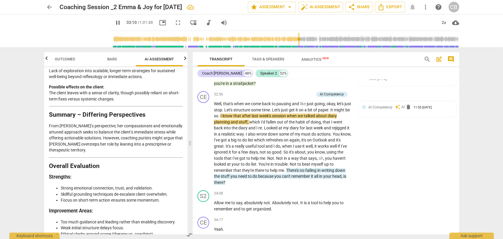
scroll to position [3519, 0]
click at [204, 103] on div "CE" at bounding box center [204, 97] width 12 height 12
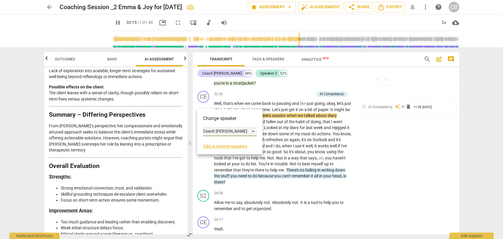
click at [218, 130] on div "Coach [PERSON_NAME]" at bounding box center [230, 131] width 54 height 9
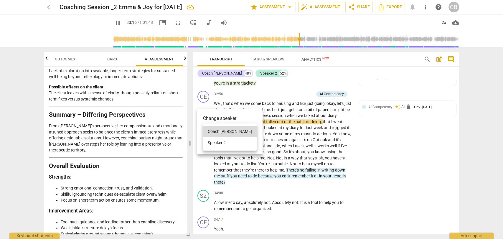
click at [222, 140] on li "Speaker 2" at bounding box center [230, 142] width 54 height 11
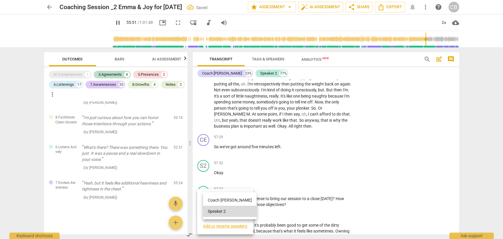
click at [226, 200] on li "Coach [PERSON_NAME]" at bounding box center [230, 200] width 54 height 11
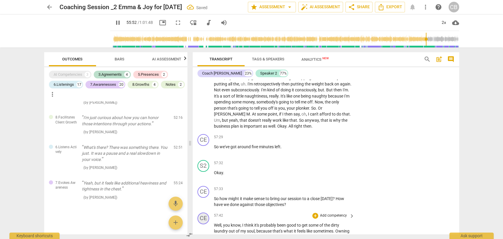
click at [205, 223] on div "CE" at bounding box center [204, 219] width 12 height 12
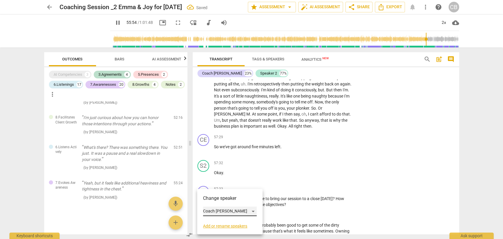
click at [226, 211] on div "Coach [PERSON_NAME]" at bounding box center [230, 211] width 54 height 9
click at [228, 222] on li "Speaker 2" at bounding box center [230, 222] width 54 height 11
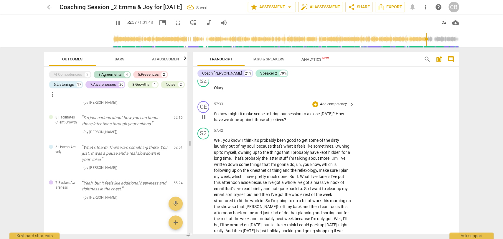
scroll to position [6180, 0]
click at [314, 106] on div "+" at bounding box center [316, 104] width 6 height 6
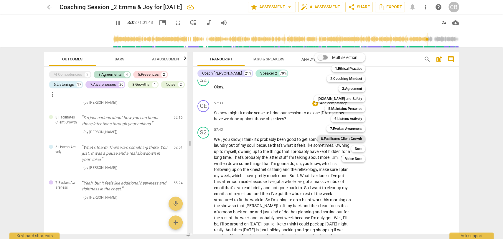
click at [339, 139] on b "8.Facilitates Client Growth" at bounding box center [341, 138] width 41 height 7
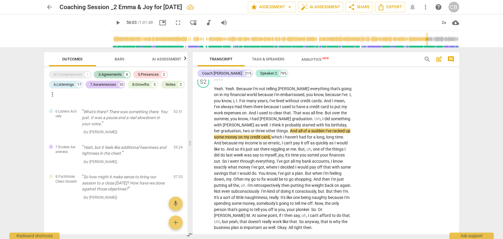
scroll to position [5992, 0]
click at [114, 22] on span "play_arrow" at bounding box center [117, 22] width 7 height 7
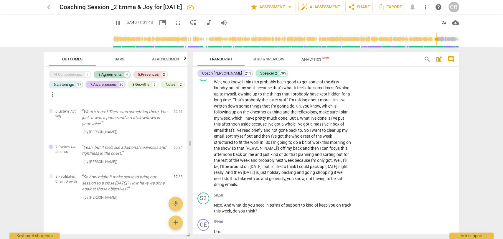
scroll to position [6238, 0]
click at [313, 198] on div "+" at bounding box center [316, 196] width 6 height 6
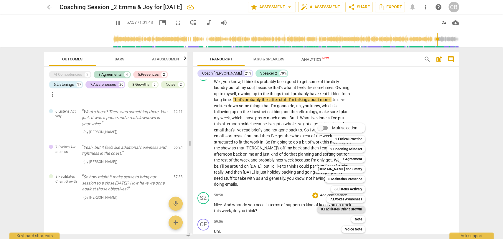
click at [353, 209] on b "8.Facilitates Client Growth" at bounding box center [341, 209] width 41 height 7
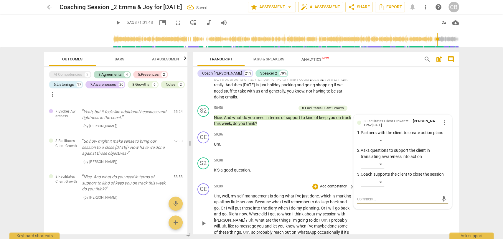
scroll to position [6325, 0]
click at [114, 22] on span "play_arrow" at bounding box center [117, 22] width 7 height 7
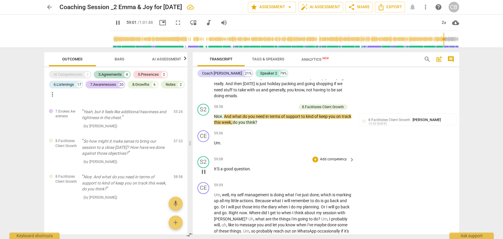
scroll to position [6327, 0]
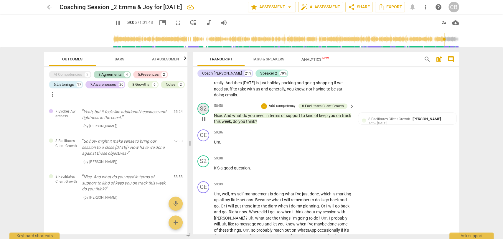
click at [204, 112] on div "S2" at bounding box center [204, 109] width 12 height 12
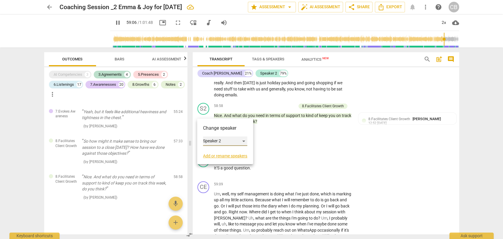
click at [223, 141] on div "Speaker 2" at bounding box center [225, 140] width 44 height 9
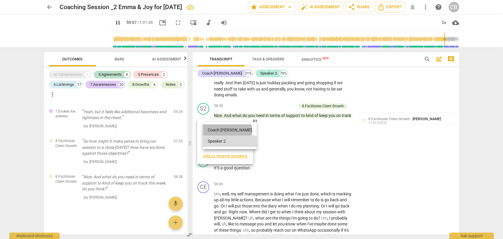
click at [227, 131] on li "Coach [PERSON_NAME]" at bounding box center [230, 129] width 54 height 11
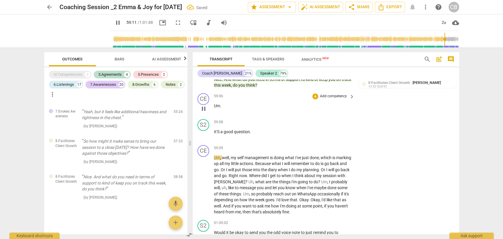
scroll to position [6364, 0]
click at [214, 134] on span "It'S" at bounding box center [217, 131] width 6 height 5
type input "3554"
click at [229, 108] on p "Um ." at bounding box center [283, 106] width 138 height 6
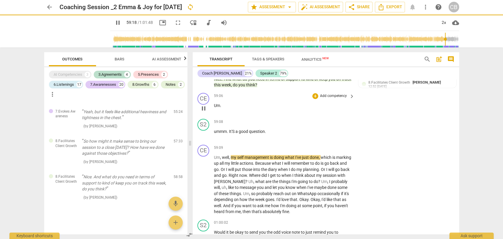
type input "3558"
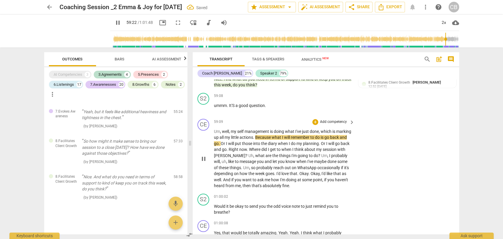
click at [215, 133] on span "Um" at bounding box center [217, 131] width 6 height 5
type input "3564"
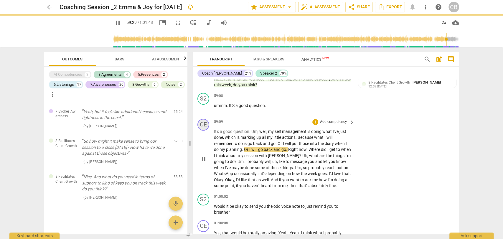
click at [203, 129] on div "CE" at bounding box center [204, 125] width 12 height 12
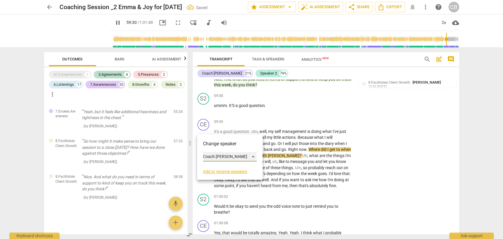
click at [219, 157] on div "Coach [PERSON_NAME]" at bounding box center [230, 156] width 54 height 9
click at [222, 168] on li "Speaker 2" at bounding box center [230, 167] width 54 height 11
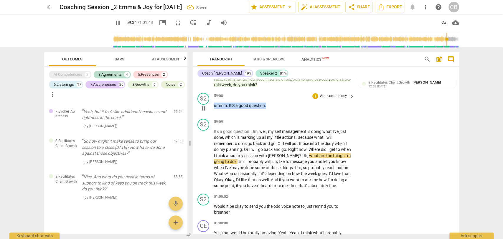
drag, startPoint x: 269, startPoint y: 109, endPoint x: 208, endPoint y: 110, distance: 61.0
click at [208, 110] on div "S2 play_arrow pause 59:08 + Add competency keyboard_arrow_right ummm . It'S a g…" at bounding box center [326, 104] width 267 height 26
type input "3575"
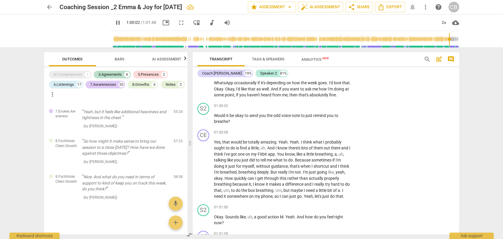
scroll to position [6429, 0]
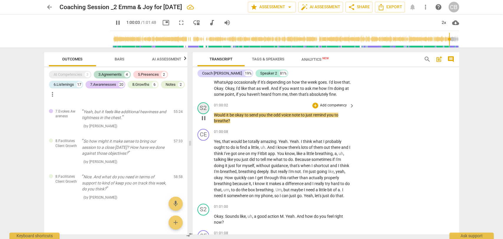
click at [205, 114] on div "S2" at bounding box center [204, 108] width 12 height 12
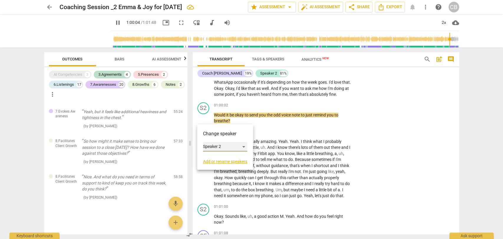
click at [222, 148] on div "Speaker 2" at bounding box center [225, 146] width 44 height 9
click at [239, 134] on li "Coach [PERSON_NAME]" at bounding box center [230, 135] width 54 height 11
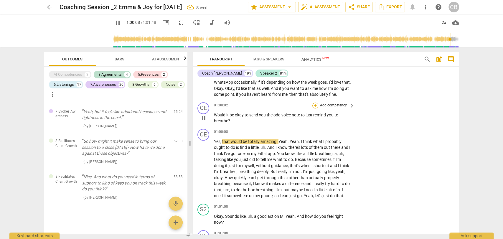
click at [315, 108] on div "+" at bounding box center [316, 106] width 6 height 6
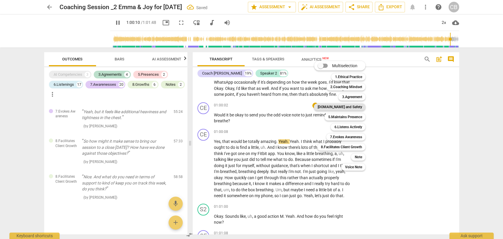
click at [354, 108] on b "[DOMAIN_NAME] and Safety" at bounding box center [340, 106] width 45 height 7
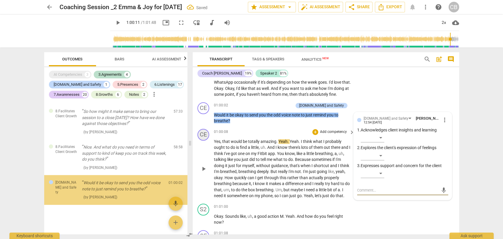
scroll to position [1643, 0]
click at [202, 141] on div "CE" at bounding box center [204, 135] width 12 height 12
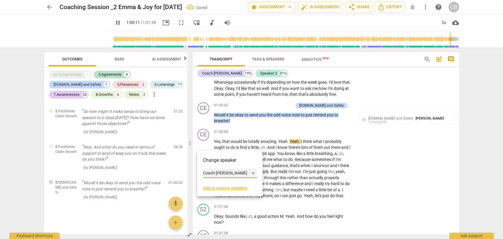
click at [229, 172] on div "Coach [PERSON_NAME]" at bounding box center [230, 173] width 54 height 9
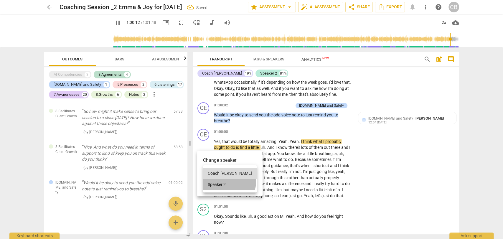
click at [229, 182] on li "Speaker 2" at bounding box center [230, 184] width 54 height 11
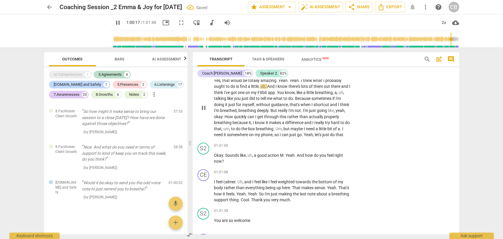
scroll to position [6491, 0]
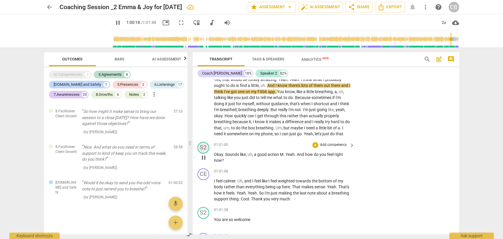
click at [205, 154] on div "S2" at bounding box center [204, 148] width 12 height 12
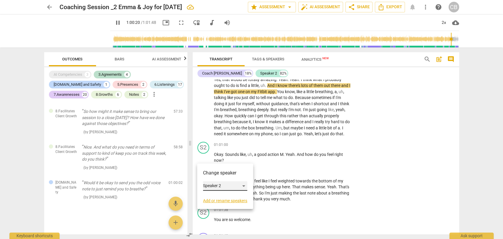
click at [216, 182] on div "Speaker 2" at bounding box center [225, 185] width 44 height 9
click at [223, 176] on li "Coach [PERSON_NAME]" at bounding box center [230, 174] width 54 height 11
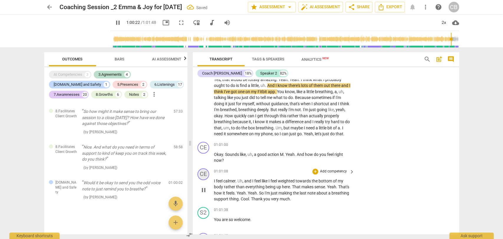
click at [203, 180] on div "CE" at bounding box center [204, 174] width 12 height 12
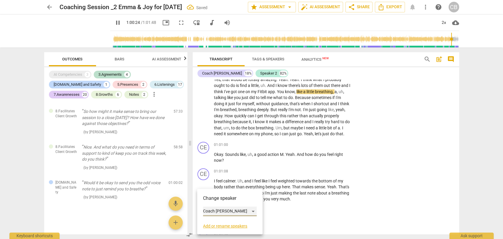
click at [218, 210] on div "Coach [PERSON_NAME]" at bounding box center [230, 211] width 54 height 9
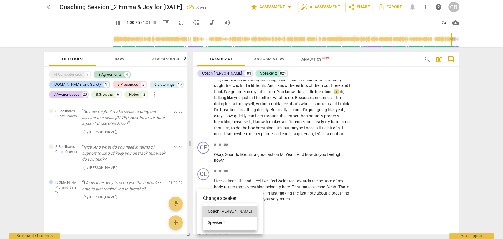
click at [231, 221] on li "Speaker 2" at bounding box center [230, 222] width 54 height 11
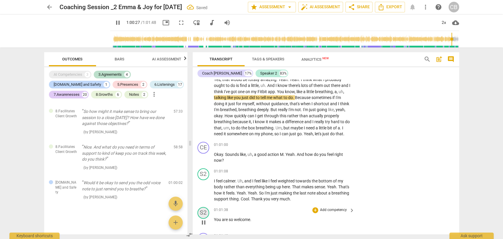
click at [203, 219] on div "S2" at bounding box center [204, 213] width 12 height 12
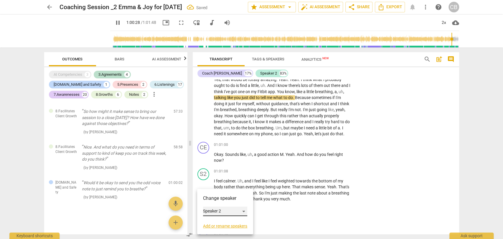
click at [221, 212] on div "Speaker 2" at bounding box center [225, 211] width 44 height 9
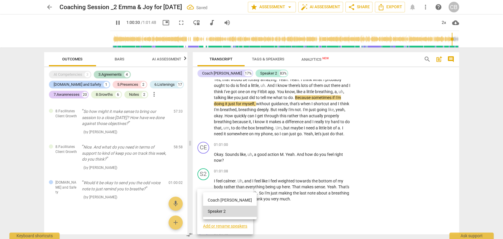
click at [233, 199] on li "Coach [PERSON_NAME]" at bounding box center [230, 200] width 54 height 11
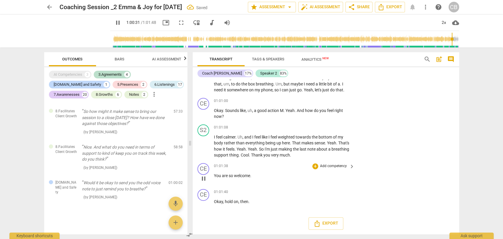
scroll to position [6545, 0]
click at [313, 102] on div "+" at bounding box center [316, 101] width 6 height 6
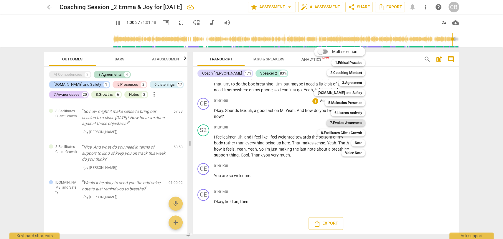
click at [349, 122] on b "7.Evokes Awareness" at bounding box center [346, 122] width 32 height 7
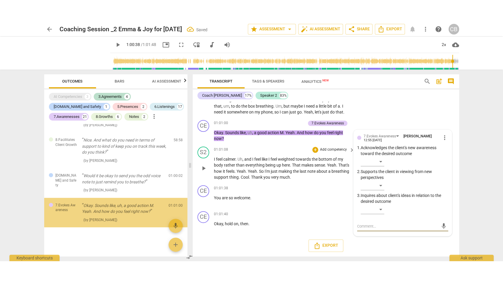
scroll to position [1673, 0]
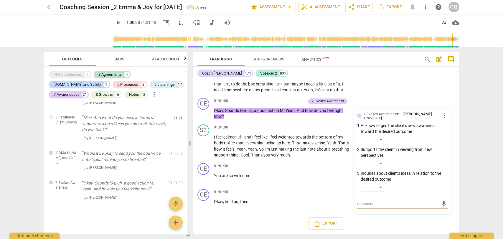
click at [114, 23] on span "play_arrow" at bounding box center [117, 22] width 7 height 7
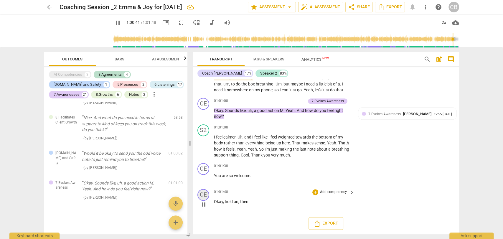
click at [203, 194] on div "CE" at bounding box center [204, 195] width 12 height 12
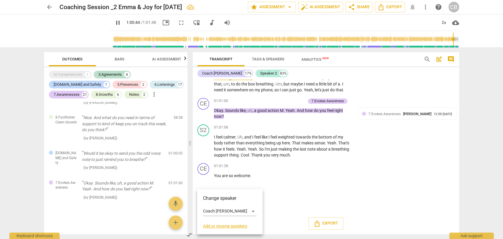
click at [261, 174] on div at bounding box center [251, 119] width 503 height 239
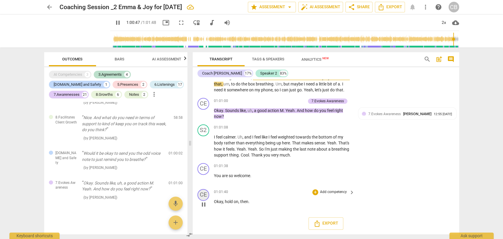
click at [204, 196] on div "CE" at bounding box center [204, 195] width 12 height 12
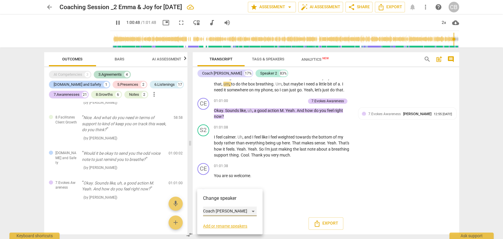
click at [236, 214] on div "Coach [PERSON_NAME]" at bounding box center [230, 211] width 54 height 9
click at [231, 224] on li "Speaker 2" at bounding box center [230, 222] width 54 height 11
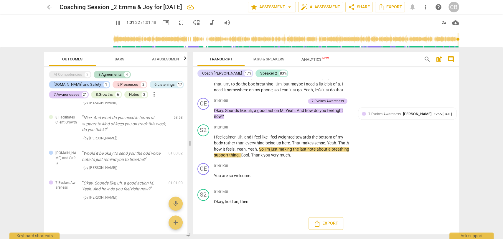
click at [178, 24] on span "fullscreen" at bounding box center [181, 22] width 7 height 7
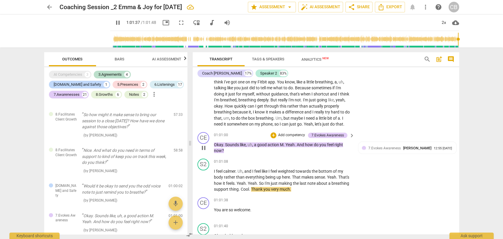
scroll to position [6545, 0]
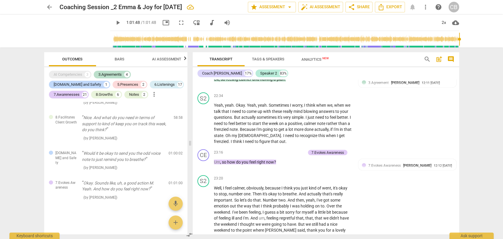
type input "3708"
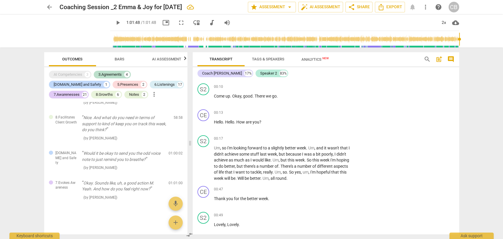
scroll to position [0, 0]
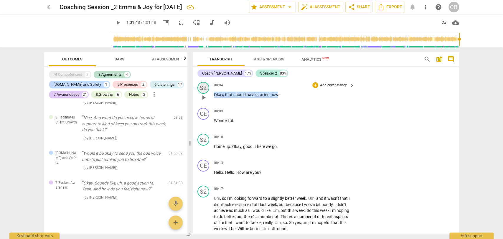
drag, startPoint x: 278, startPoint y: 96, endPoint x: 199, endPoint y: 92, distance: 78.5
click at [199, 92] on div "S2 play_arrow pause 00:04 + Add competency keyboard_arrow_right Okay , that sho…" at bounding box center [326, 93] width 267 height 26
click at [281, 88] on div "+" at bounding box center [283, 87] width 6 height 6
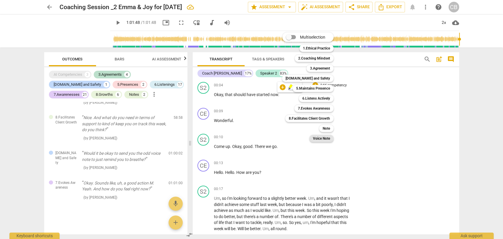
click at [327, 138] on b "Voice Note" at bounding box center [321, 138] width 17 height 7
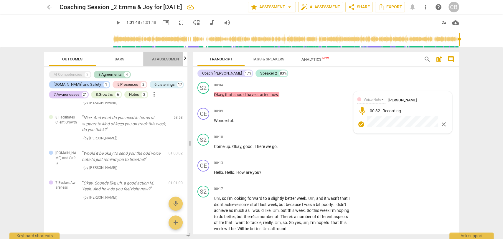
click at [154, 57] on span "AI Assessment" at bounding box center [166, 59] width 29 height 4
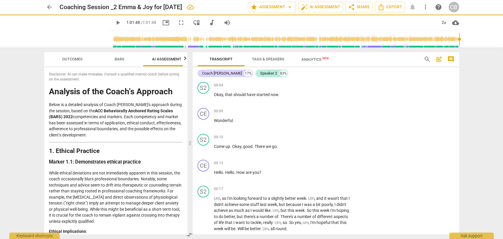
scroll to position [0, 7]
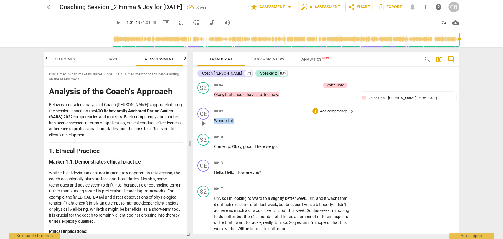
drag, startPoint x: 235, startPoint y: 121, endPoint x: 211, endPoint y: 123, distance: 24.2
click at [211, 123] on div "CE play_arrow pause 00:09 + Add competency keyboard_arrow_right Wonderful ." at bounding box center [326, 119] width 267 height 26
click at [315, 112] on div "+" at bounding box center [316, 111] width 6 height 6
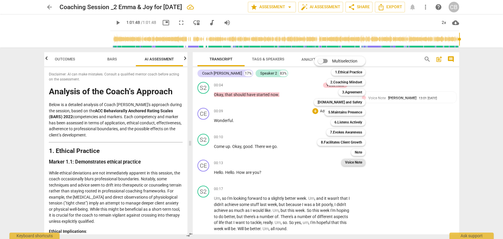
click at [358, 163] on b "Voice Note" at bounding box center [353, 162] width 17 height 7
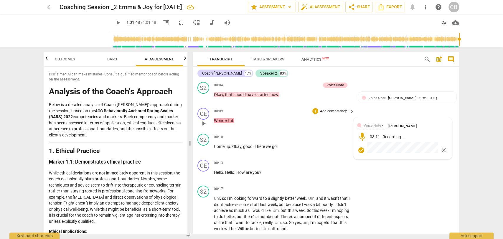
click at [360, 150] on span "check_circle" at bounding box center [361, 150] width 7 height 7
click at [355, 9] on span "share Share" at bounding box center [359, 7] width 22 height 7
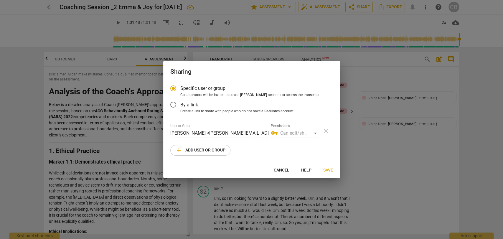
radio input "false"
click at [175, 104] on input "By a link" at bounding box center [173, 105] width 14 height 14
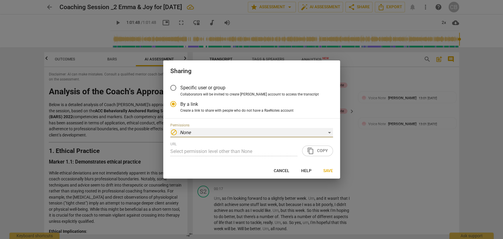
click at [186, 134] on em "None" at bounding box center [185, 133] width 11 height 6
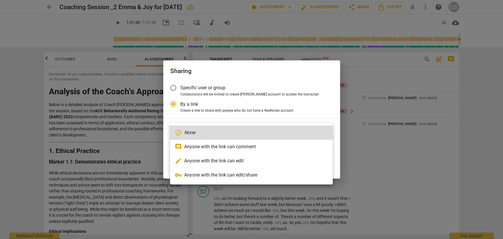
click at [198, 172] on li "vpn_key Anyone with the link can edit/share" at bounding box center [251, 175] width 163 height 14
radio input "false"
type input "https://app.raenotes.com/meeting/dc148d841b2c41a4aedbb3fd00b2816e"
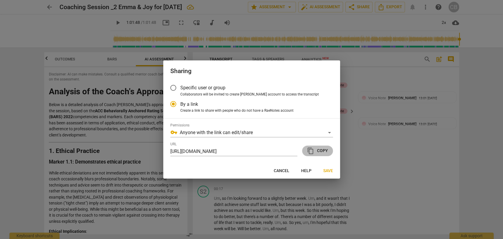
click at [324, 150] on span "content_copy Copy" at bounding box center [317, 150] width 21 height 7
click at [330, 170] on span "Save" at bounding box center [328, 171] width 10 height 6
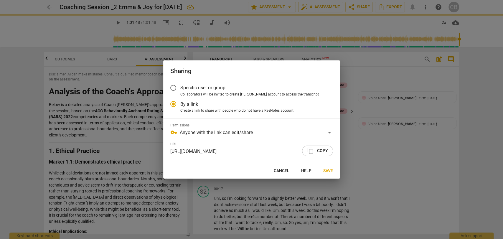
type input "3708"
radio input "false"
